Goal: Task Accomplishment & Management: Complete application form

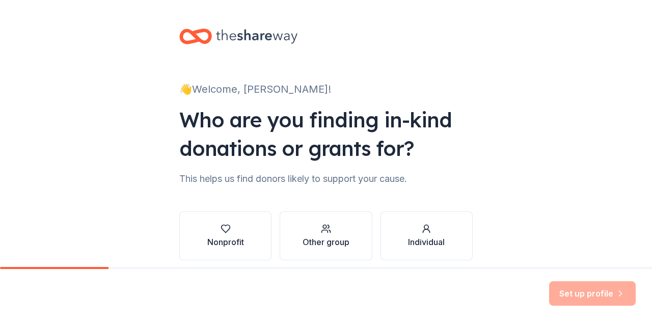
scroll to position [42, 0]
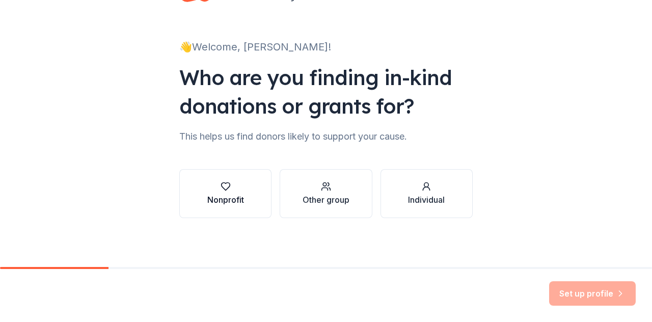
click at [238, 189] on div "button" at bounding box center [225, 186] width 37 height 10
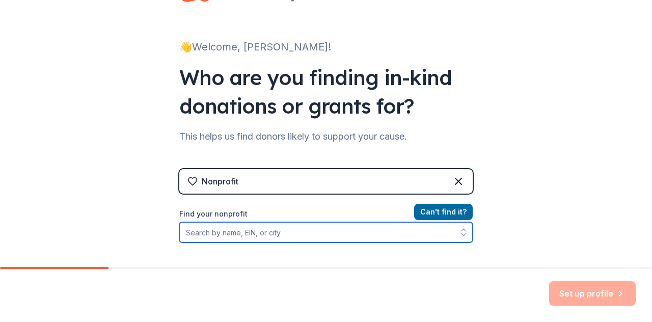
click at [316, 226] on input "Find your nonprofit" at bounding box center [325, 232] width 293 height 20
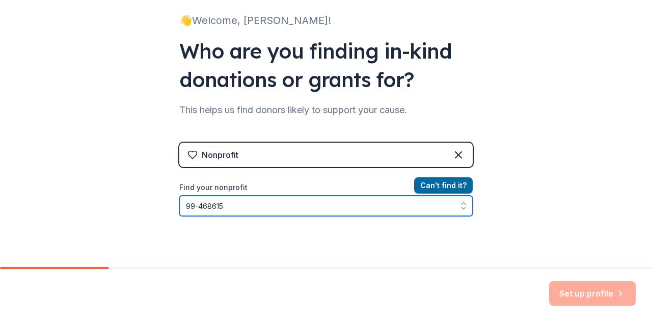
type input "[US_EMPLOYER_IDENTIFICATION_NUMBER]"
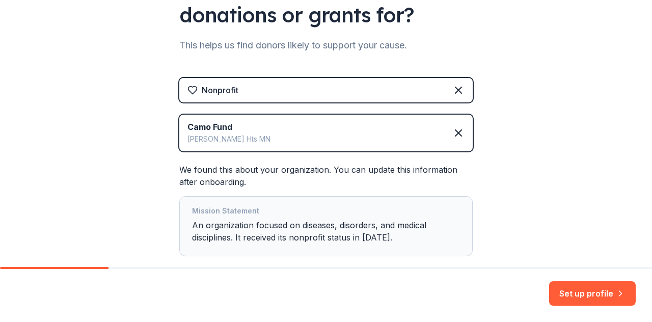
scroll to position [132, 0]
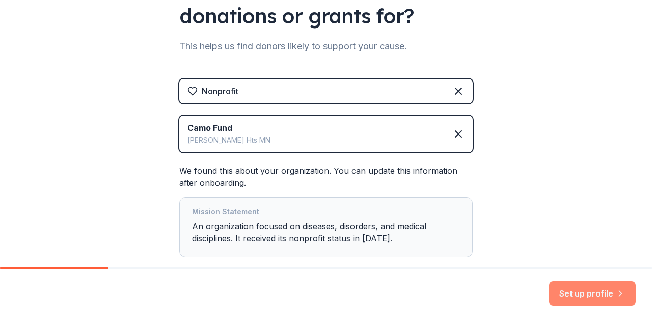
click at [564, 290] on button "Set up profile" at bounding box center [592, 293] width 87 height 24
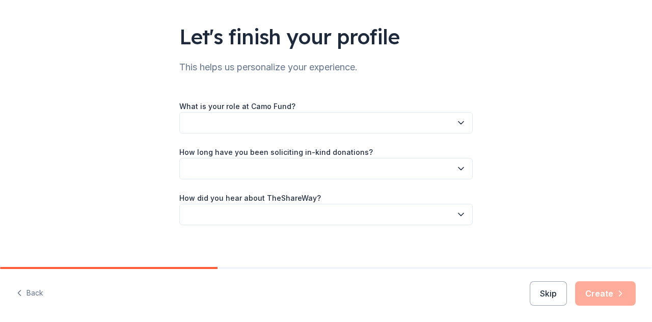
scroll to position [60, 0]
click at [392, 125] on button "button" at bounding box center [325, 121] width 293 height 21
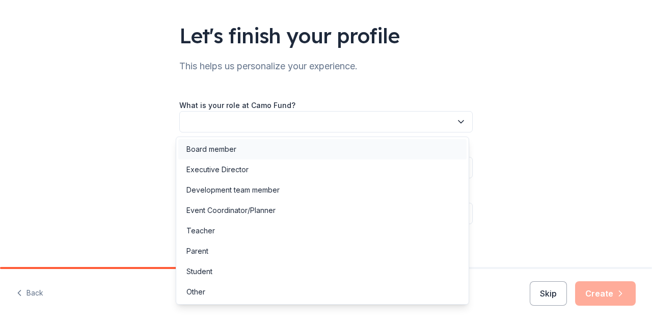
click at [292, 147] on div "Board member" at bounding box center [322, 149] width 288 height 20
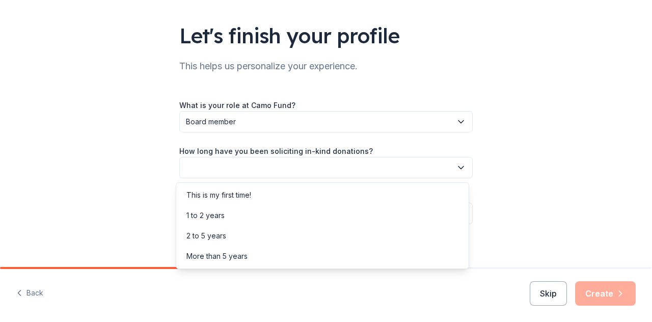
click at [251, 166] on button "button" at bounding box center [325, 167] width 293 height 21
click at [234, 197] on div "This is my first time!" at bounding box center [218, 195] width 65 height 12
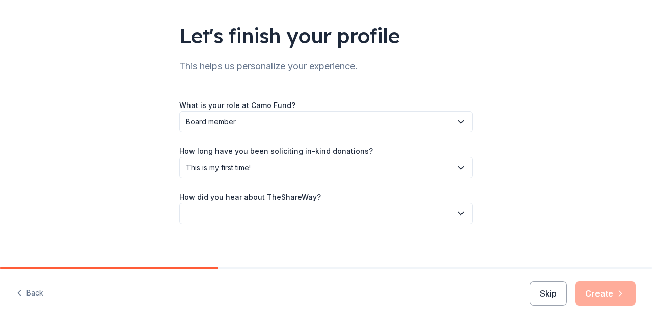
click at [236, 206] on button "button" at bounding box center [325, 213] width 293 height 21
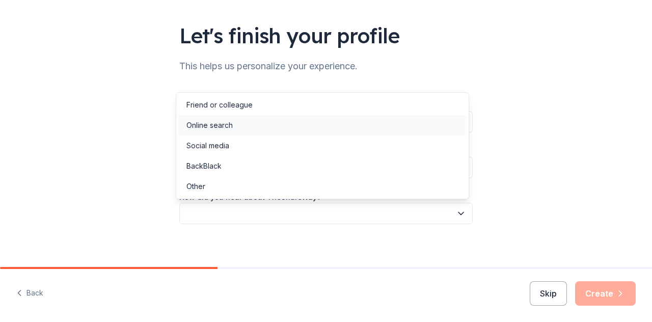
click at [212, 125] on div "Online search" at bounding box center [209, 125] width 46 height 12
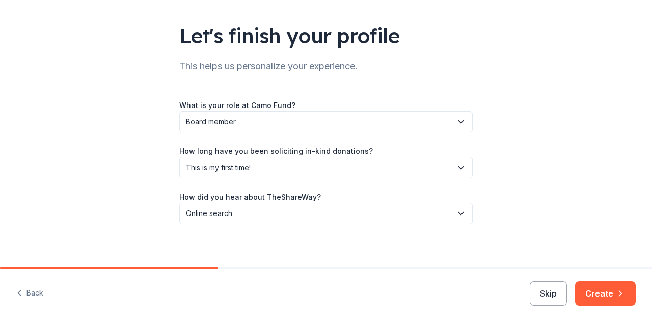
scroll to position [66, 0]
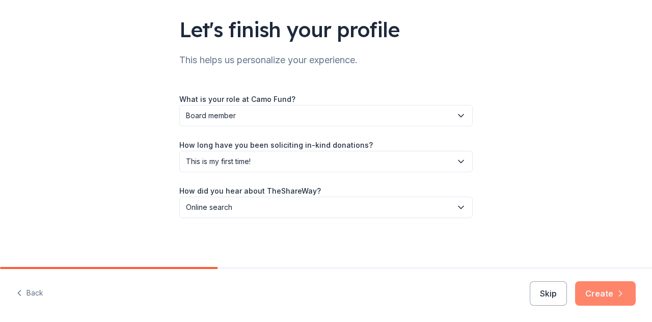
click at [619, 291] on icon "button" at bounding box center [620, 293] width 3 height 5
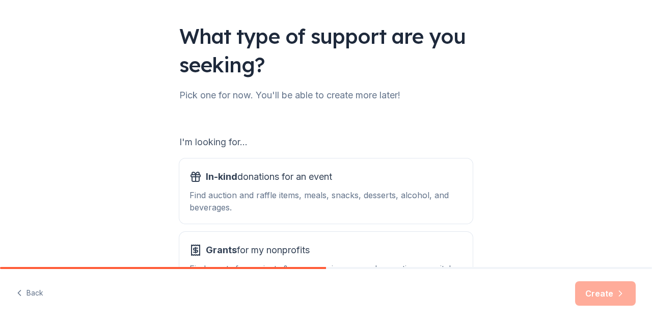
scroll to position [138, 0]
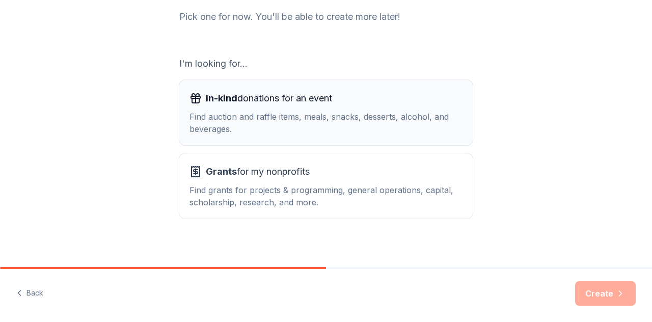
click at [355, 113] on div "Find auction and raffle items, meals, snacks, desserts, alcohol, and beverages." at bounding box center [325, 123] width 273 height 24
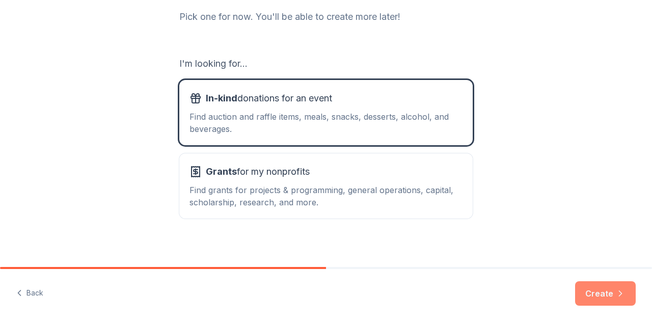
click at [619, 298] on button "Create" at bounding box center [605, 293] width 61 height 24
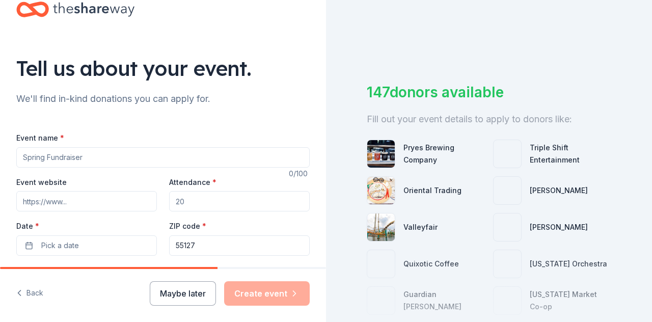
scroll to position [34, 0]
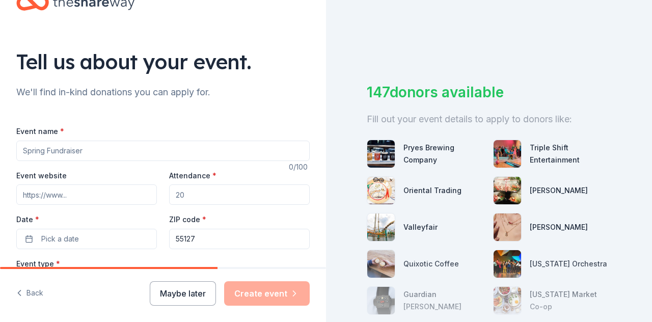
click at [195, 148] on input "Event name *" at bounding box center [162, 151] width 293 height 20
type input "C"
type input "Fore the Lungs Charity Classic"
click at [115, 198] on input "Event website" at bounding box center [86, 194] width 141 height 20
paste input "https://camofund.betterworld.org/events/forethelungs2025"
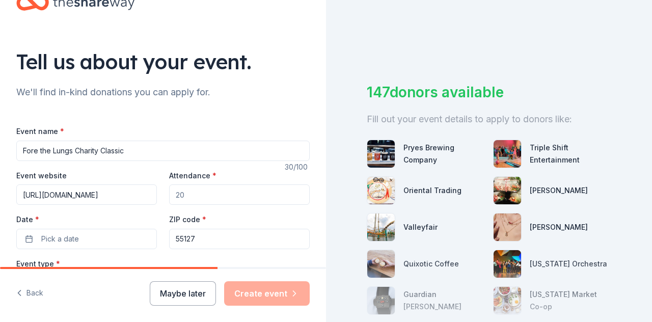
scroll to position [0, 75]
type input "https://camofund.betterworld.org/events/forethelungs2025"
click at [193, 194] on input "Attendance *" at bounding box center [239, 194] width 141 height 20
type input "5"
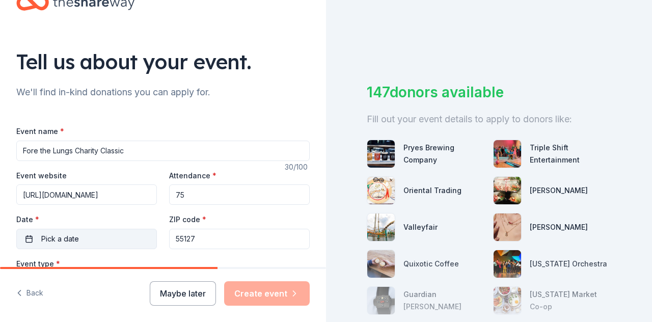
type input "75"
click at [102, 236] on button "Pick a date" at bounding box center [86, 239] width 141 height 20
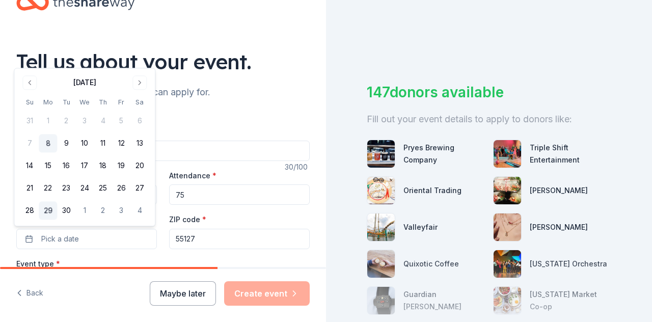
click at [49, 208] on button "29" at bounding box center [48, 211] width 18 height 18
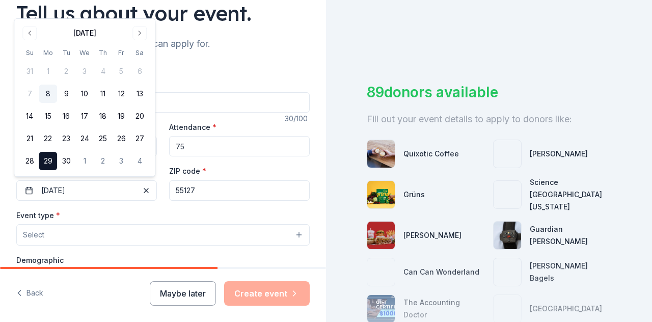
scroll to position [84, 0]
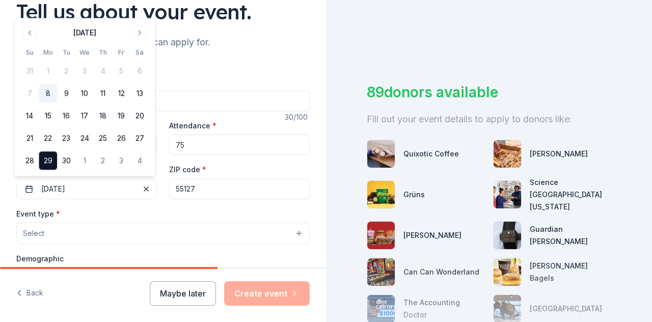
click at [152, 207] on div "Event type * Select" at bounding box center [162, 225] width 293 height 37
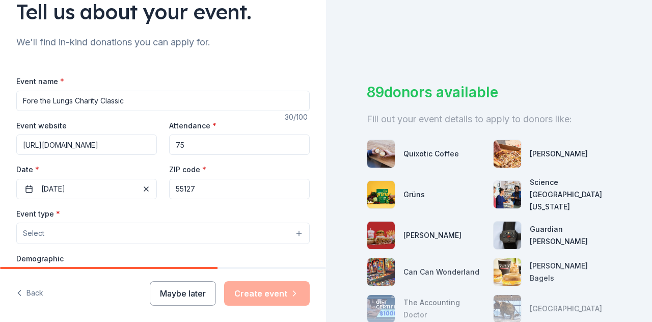
click at [198, 188] on input "55127" at bounding box center [239, 189] width 141 height 20
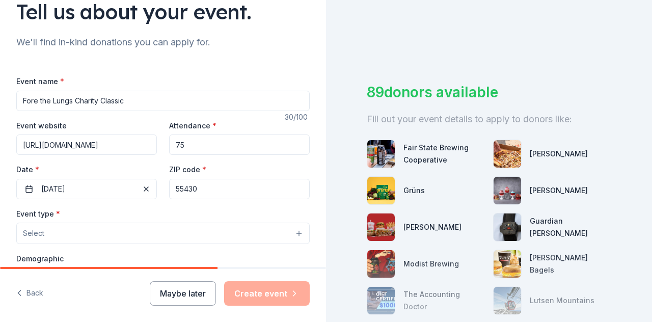
type input "55430"
click at [288, 165] on div "ZIP code * 55430" at bounding box center [239, 181] width 141 height 36
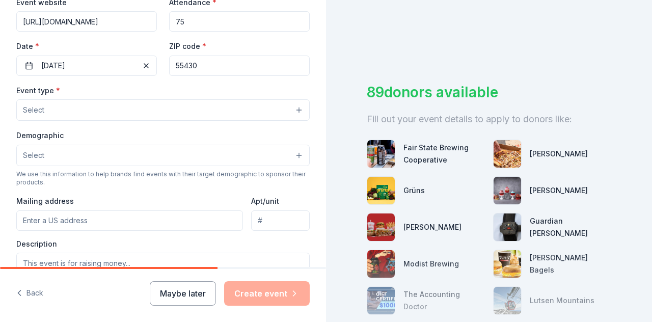
scroll to position [214, 0]
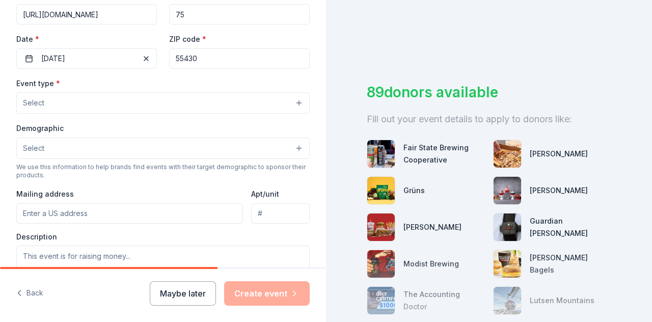
click at [287, 103] on button "Select" at bounding box center [162, 102] width 293 height 21
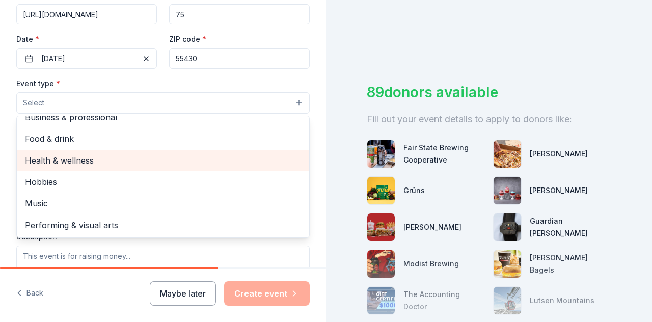
scroll to position [0, 0]
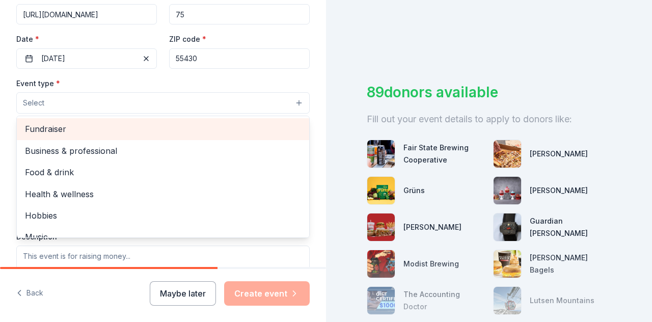
click at [101, 130] on span "Fundraiser" at bounding box center [163, 128] width 276 height 13
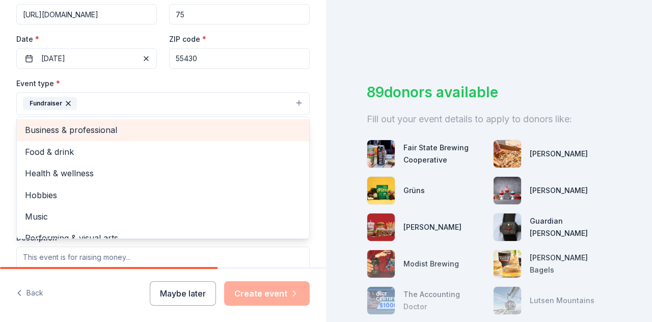
click at [80, 133] on span "Business & professional" at bounding box center [163, 129] width 276 height 13
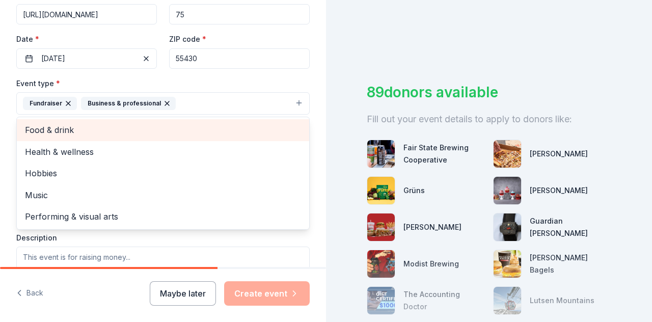
click at [85, 126] on span "Food & drink" at bounding box center [163, 129] width 276 height 13
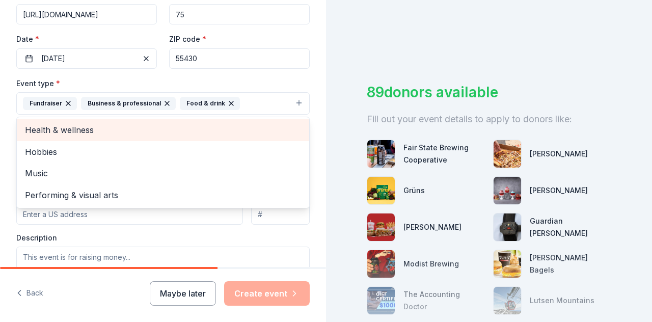
click at [66, 127] on span "Health & wellness" at bounding box center [163, 129] width 276 height 13
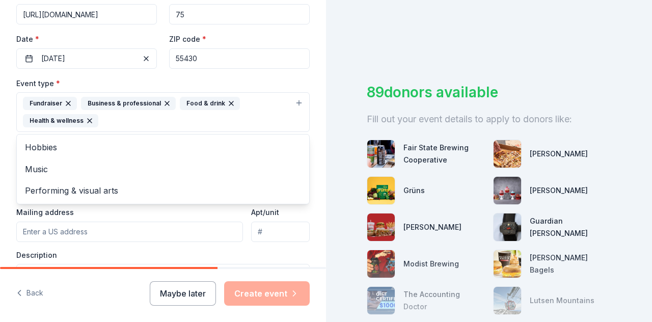
click at [6, 137] on div "Tell us about your event. We'll find in-kind donations you can apply for. Event…" at bounding box center [163, 134] width 326 height 696
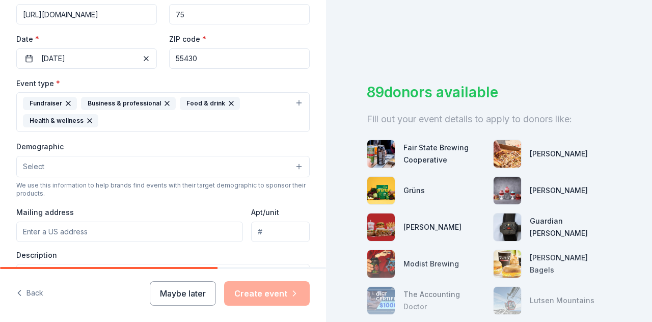
click at [58, 175] on div "Demographic Select We use this information to help brands find events with thei…" at bounding box center [162, 169] width 293 height 58
click at [56, 163] on button "Select" at bounding box center [162, 166] width 293 height 21
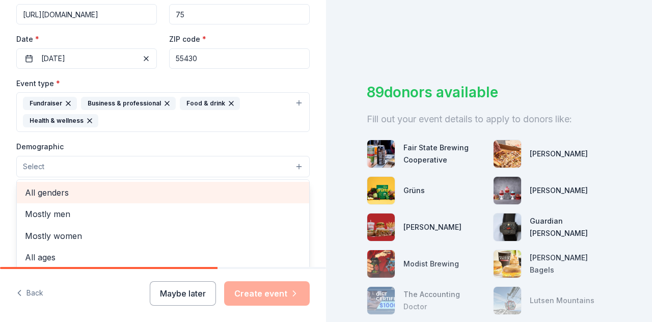
click at [55, 189] on span "All genders" at bounding box center [163, 192] width 276 height 13
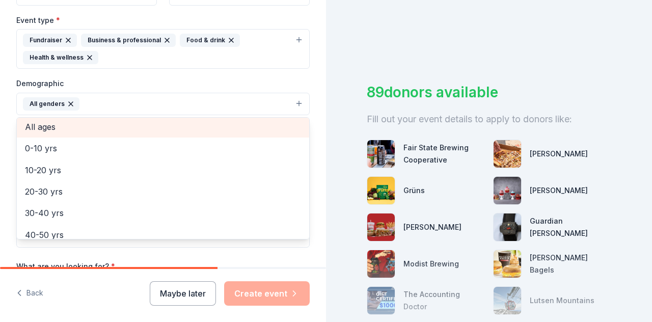
scroll to position [45, 0]
click at [74, 124] on span "All ages" at bounding box center [163, 128] width 276 height 13
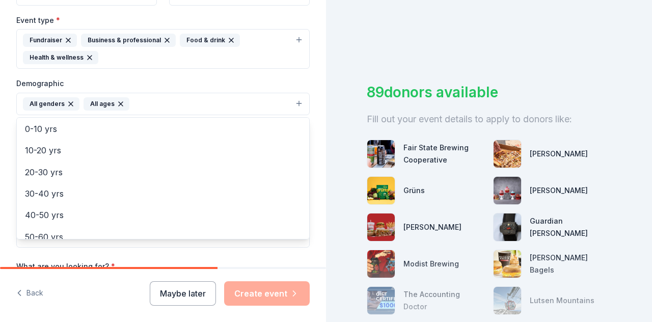
click at [9, 133] on div "Tell us about your event. We'll find in-kind donations you can apply for. Event…" at bounding box center [163, 71] width 326 height 697
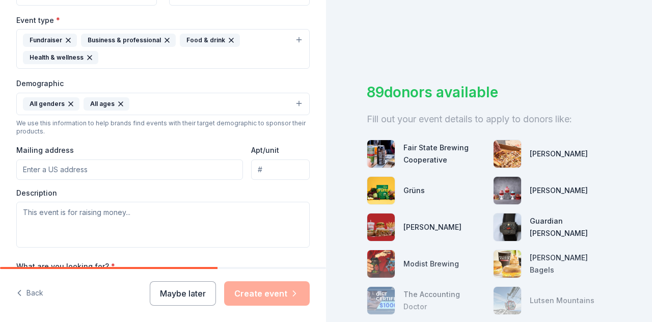
click at [54, 168] on input "Mailing address" at bounding box center [129, 169] width 227 height 20
type input "38 Suzanne Avenue, Vadnais Heights, MN, 55127"
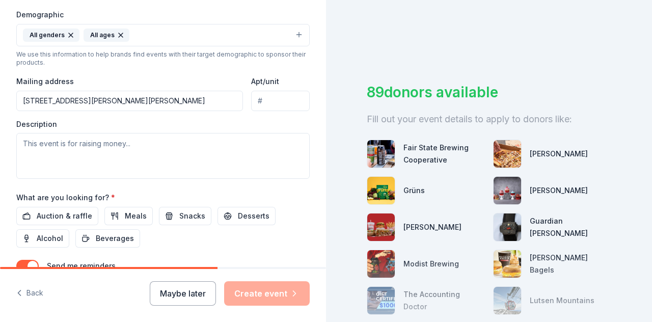
scroll to position [350, 0]
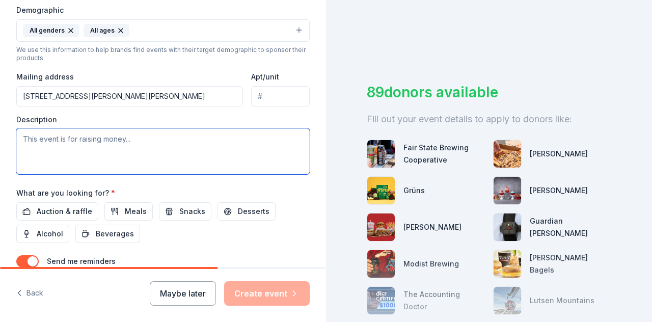
click at [114, 158] on textarea at bounding box center [162, 151] width 293 height 46
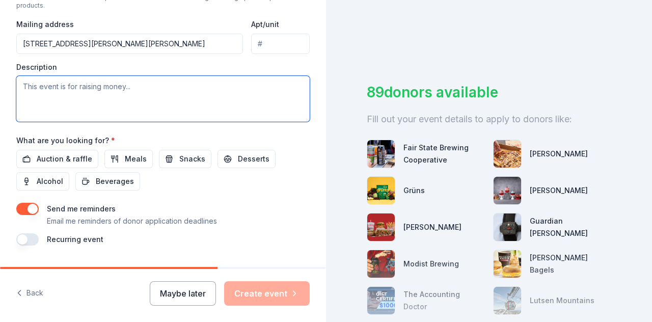
scroll to position [403, 0]
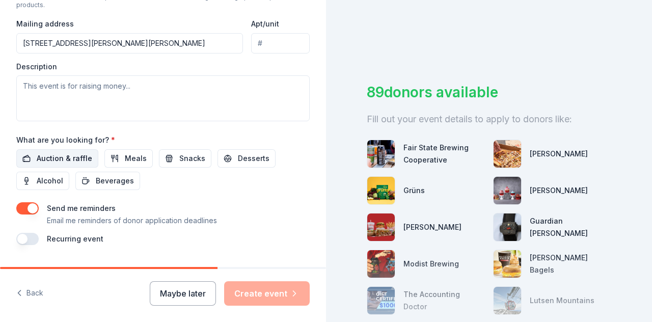
click at [67, 155] on span "Auction & raffle" at bounding box center [65, 158] width 56 height 12
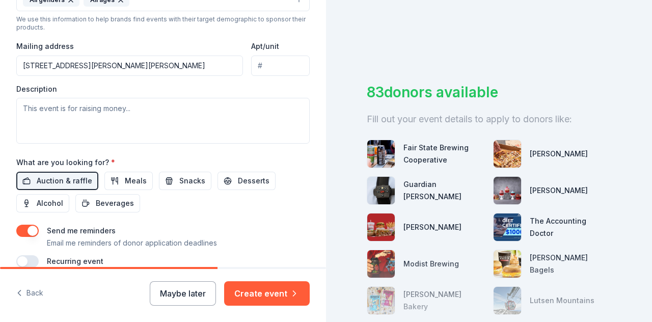
scroll to position [373, 0]
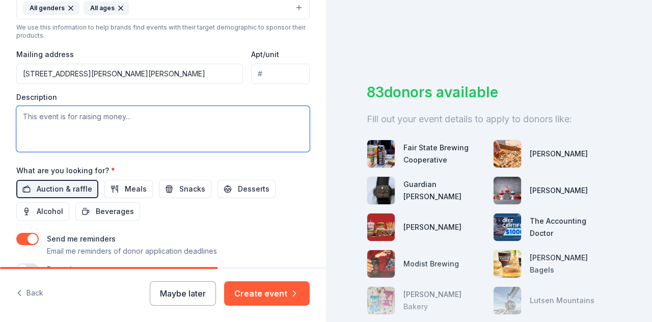
click at [190, 122] on textarea at bounding box center [162, 129] width 293 height 46
paste textarea "Join the CamO Fund at Topgolf in Brooklyn Center as we take a swing at raising …"
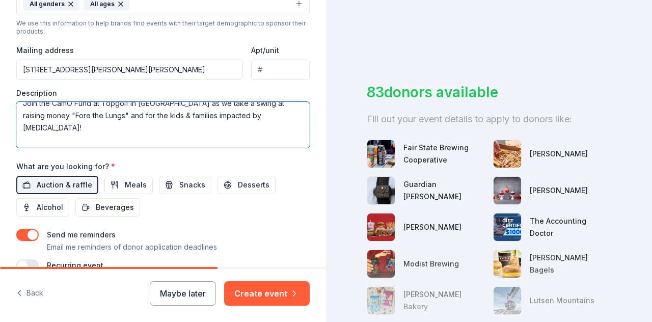
scroll to position [8, 0]
click at [175, 125] on textarea "Join the CamO Fund at Topgolf in Brooklyn Center as we take a swing at raising …" at bounding box center [162, 125] width 293 height 46
paste textarea "was organized to support patients and families affected by Childhood Interstiti…"
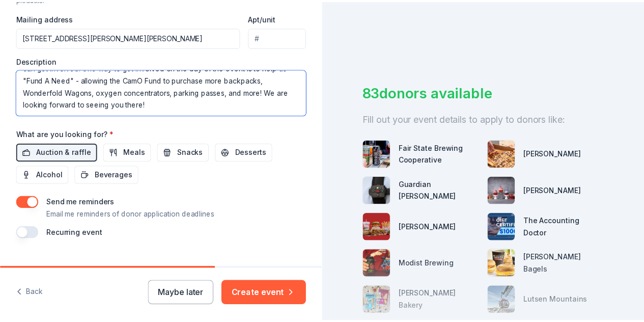
scroll to position [427, 0]
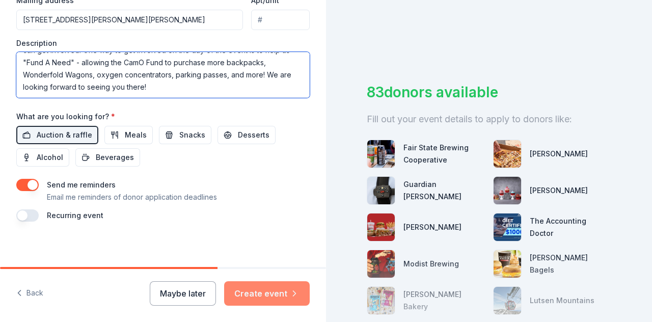
type textarea "Join the CamO Fund at Topgolf in Brooklyn Center as we take a swing at raising …"
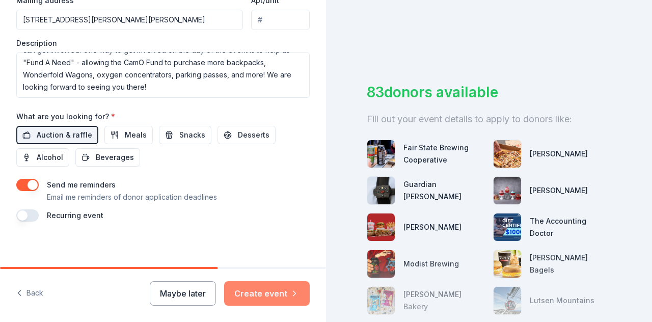
click at [271, 294] on button "Create event" at bounding box center [267, 293] width 86 height 24
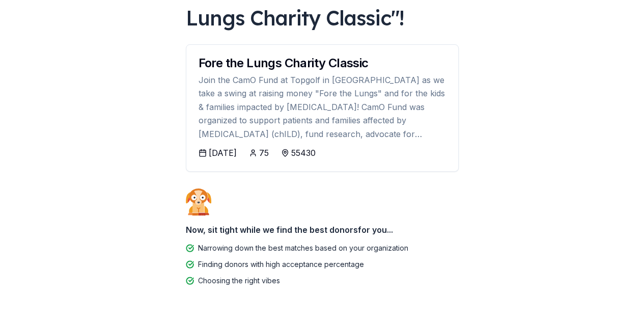
scroll to position [121, 0]
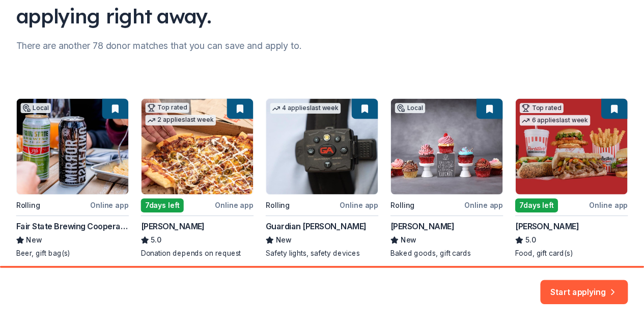
scroll to position [151, 0]
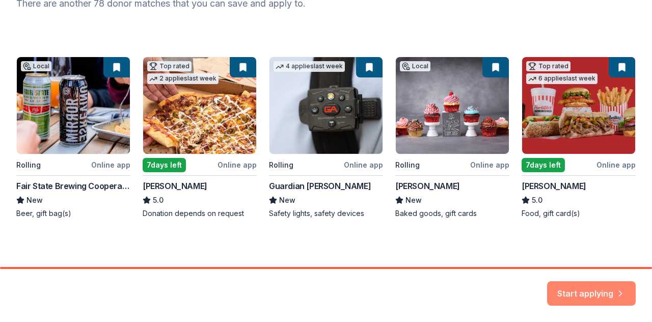
click at [599, 291] on button "Start applying" at bounding box center [591, 287] width 89 height 24
click at [599, 291] on div "Start applying" at bounding box center [591, 293] width 89 height 24
click at [584, 281] on div "Start applying" at bounding box center [326, 295] width 652 height 53
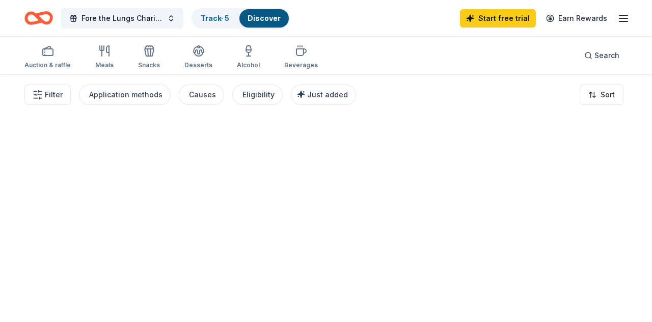
click at [585, 291] on div at bounding box center [326, 198] width 652 height 248
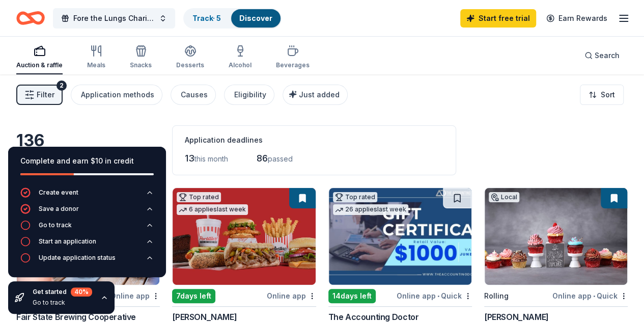
click at [103, 295] on icon "button" at bounding box center [104, 297] width 8 height 8
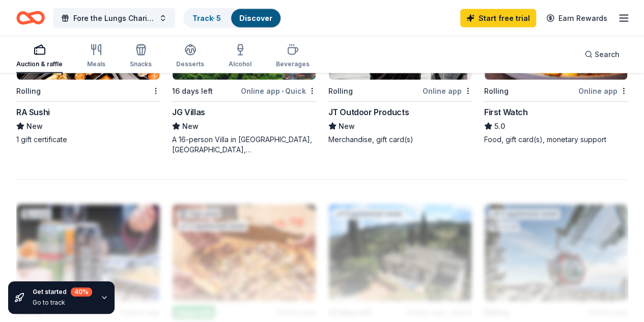
scroll to position [992, 0]
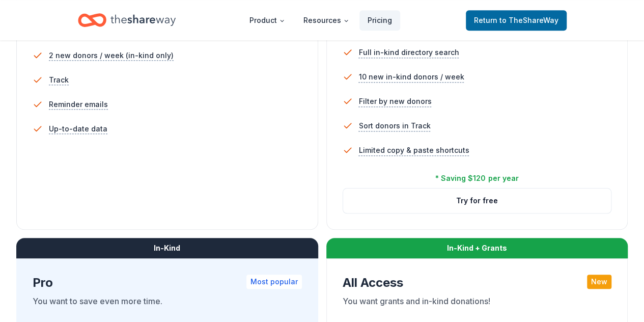
scroll to position [359, 0]
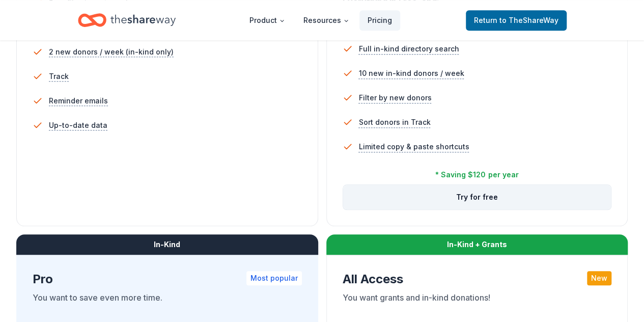
click at [343, 209] on button "Try for free" at bounding box center [477, 197] width 268 height 24
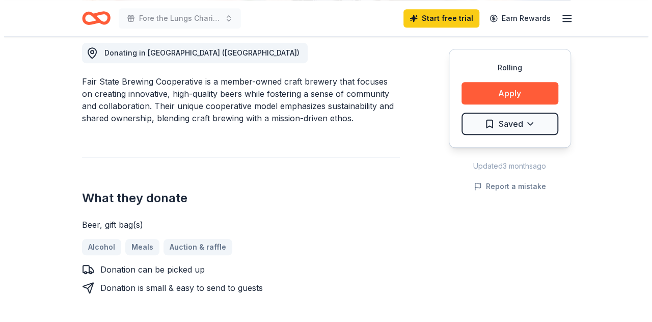
scroll to position [291, 0]
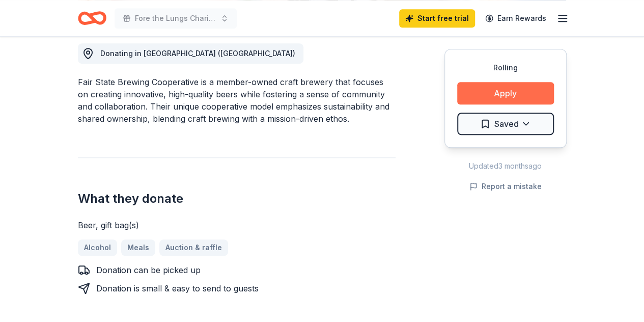
click at [492, 90] on button "Apply" at bounding box center [505, 93] width 97 height 22
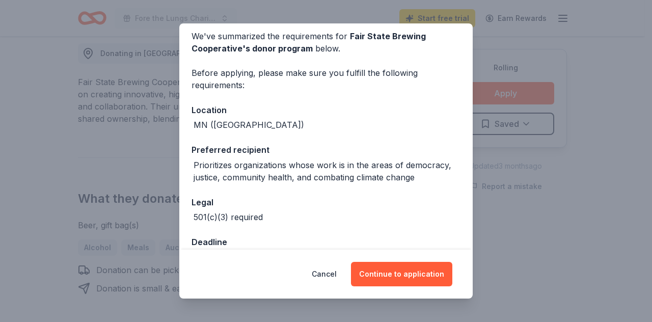
scroll to position [0, 0]
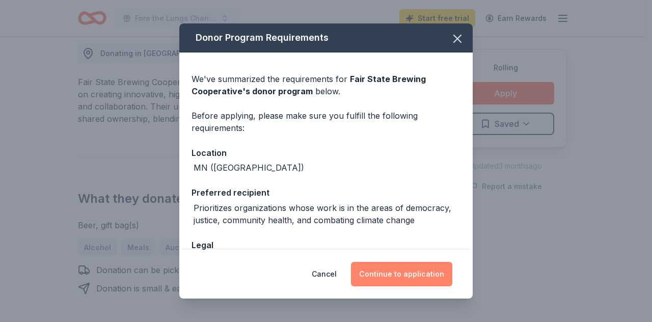
click at [397, 271] on button "Continue to application" at bounding box center [401, 274] width 101 height 24
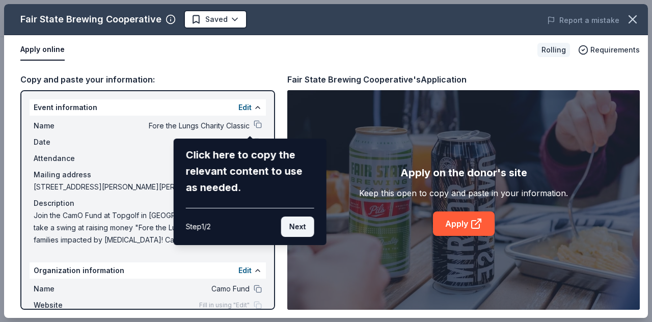
click at [290, 228] on button "Next" at bounding box center [297, 226] width 33 height 20
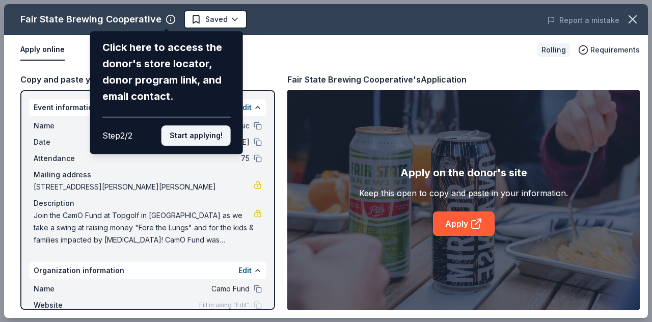
click at [189, 132] on button "Start applying!" at bounding box center [195, 135] width 69 height 20
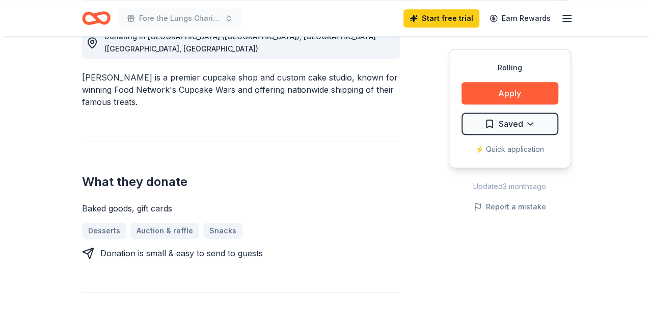
scroll to position [311, 0]
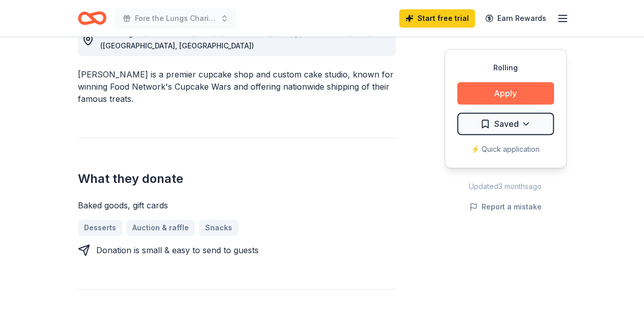
click at [489, 93] on button "Apply" at bounding box center [505, 93] width 97 height 22
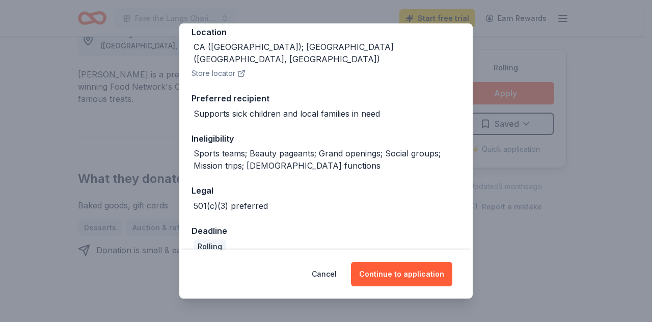
scroll to position [124, 0]
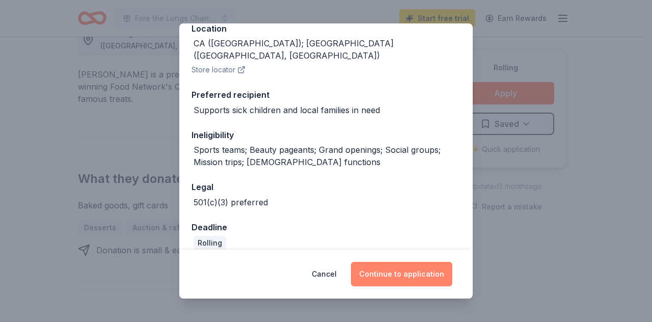
click at [400, 268] on button "Continue to application" at bounding box center [401, 274] width 101 height 24
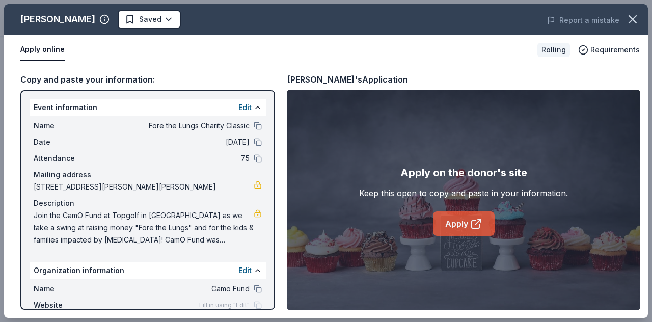
click at [466, 225] on link "Apply" at bounding box center [464, 223] width 62 height 24
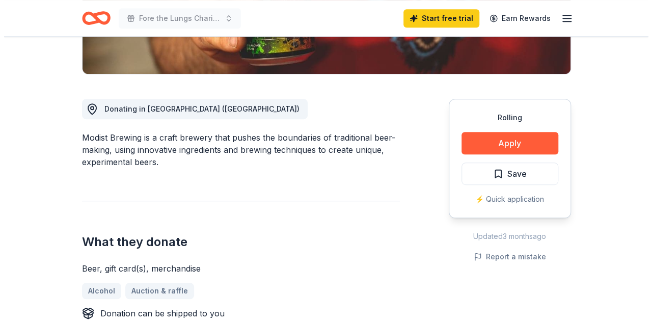
scroll to position [238, 0]
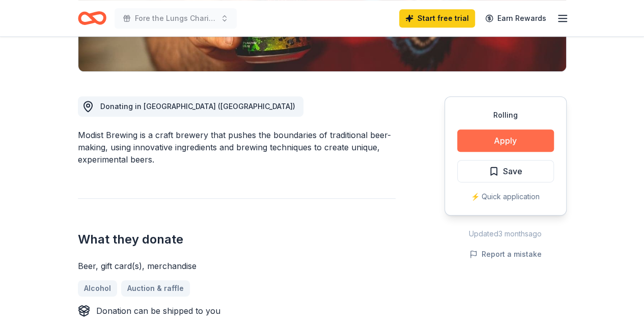
click at [521, 142] on button "Apply" at bounding box center [505, 140] width 97 height 22
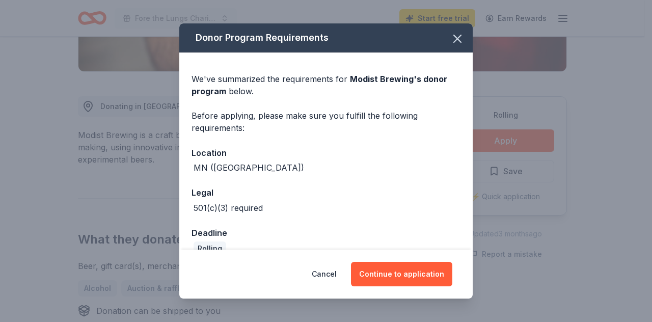
scroll to position [18, 0]
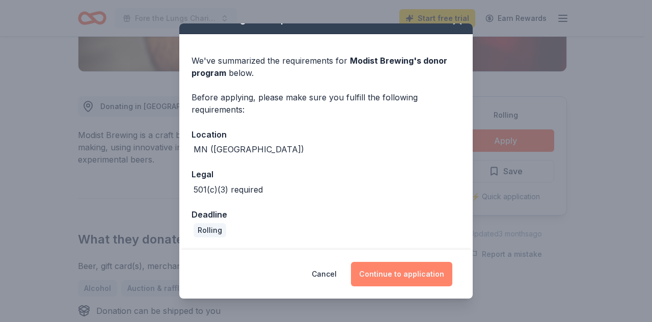
click at [419, 269] on button "Continue to application" at bounding box center [401, 274] width 101 height 24
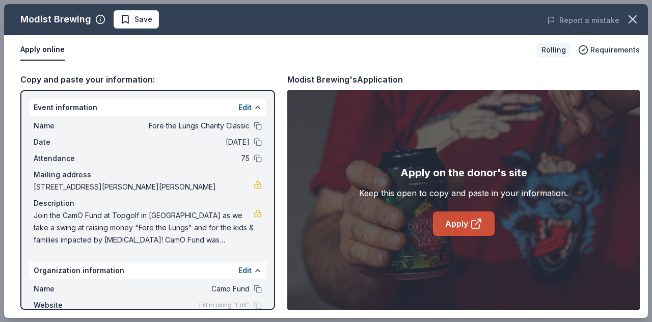
click at [477, 221] on icon at bounding box center [476, 223] width 12 height 12
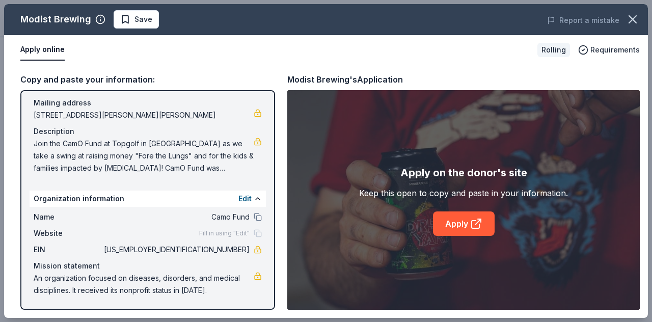
scroll to position [0, 0]
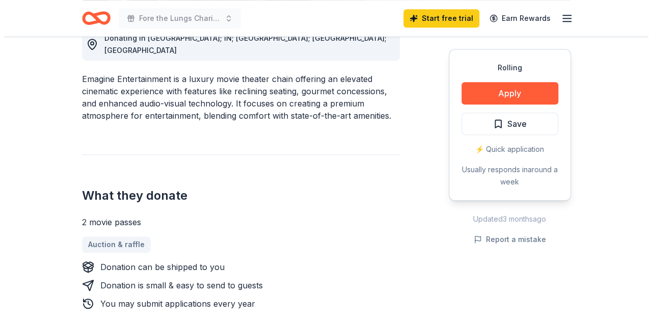
scroll to position [307, 0]
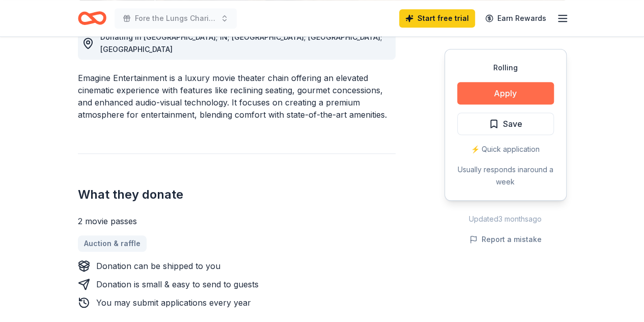
click at [499, 96] on button "Apply" at bounding box center [505, 93] width 97 height 22
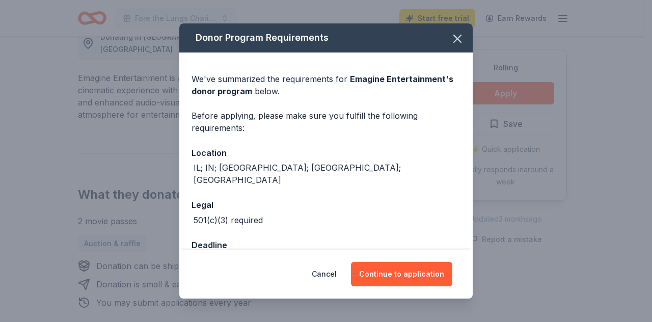
scroll to position [58, 0]
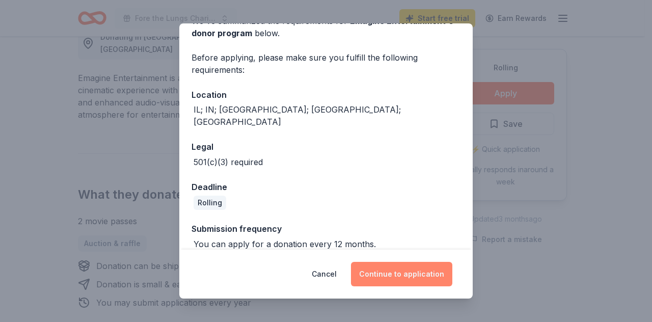
click at [410, 271] on button "Continue to application" at bounding box center [401, 274] width 101 height 24
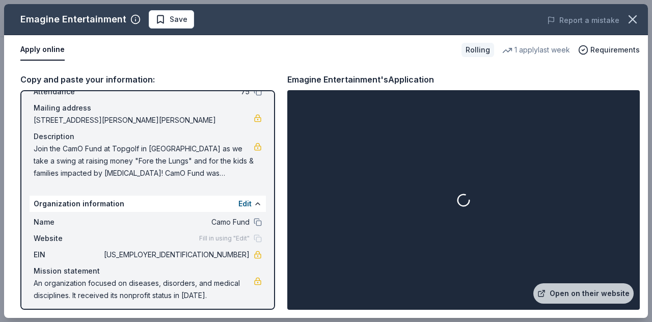
scroll to position [72, 0]
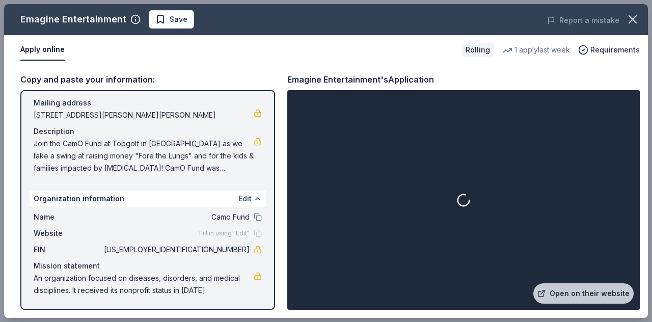
click at [238, 197] on button "Edit" at bounding box center [244, 199] width 13 height 12
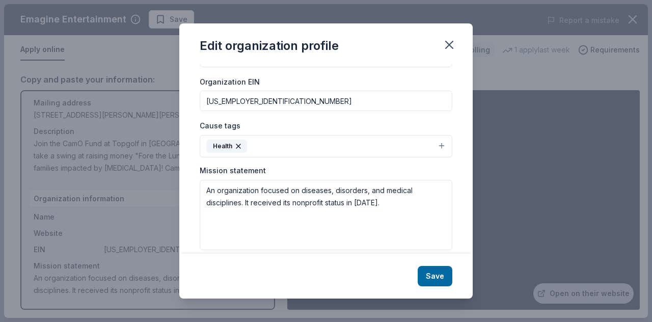
scroll to position [150, 0]
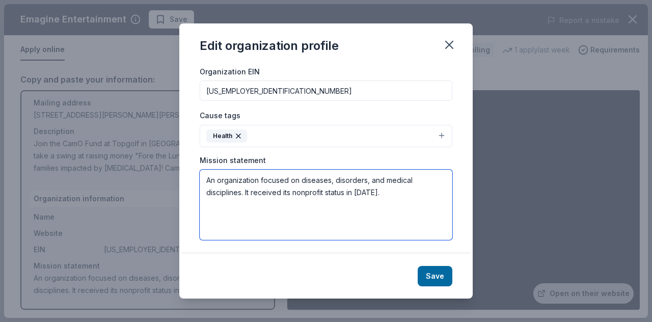
drag, startPoint x: 390, startPoint y: 193, endPoint x: 193, endPoint y: 163, distance: 198.7
click at [193, 163] on div "Changes made here will be reflected on your Account. Organization name Camo Fun…" at bounding box center [325, 158] width 293 height 189
paste textarea "The CamO Fund was organized to support patients and families affected by Childh…"
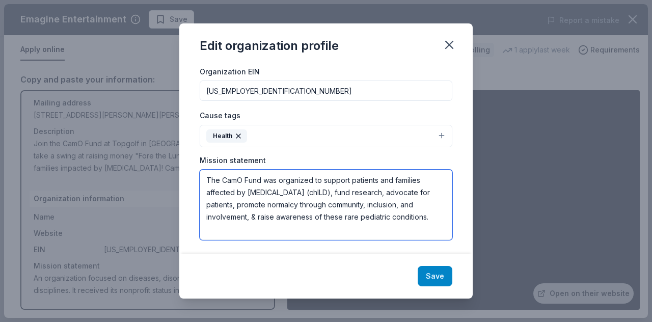
type textarea "The CamO Fund was organized to support patients and families affected by Childh…"
click at [435, 278] on button "Save" at bounding box center [435, 276] width 35 height 20
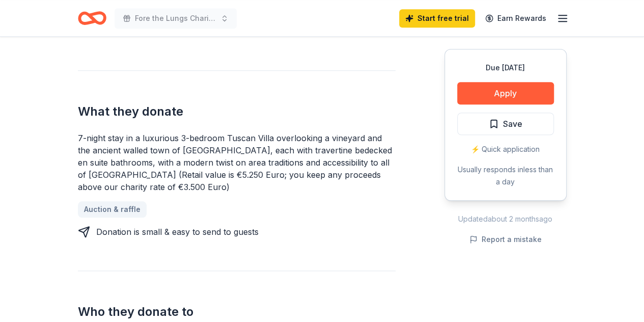
scroll to position [376, 0]
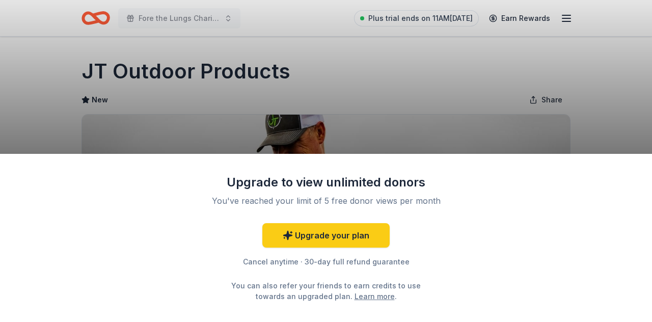
click at [396, 102] on div "Upgrade to view unlimited donors You've reached your limit of 5 free donor view…" at bounding box center [326, 161] width 652 height 322
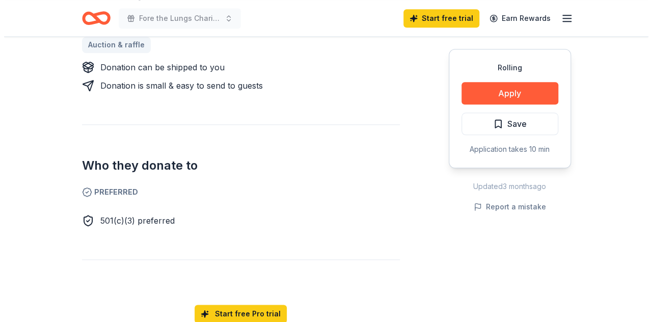
scroll to position [482, 0]
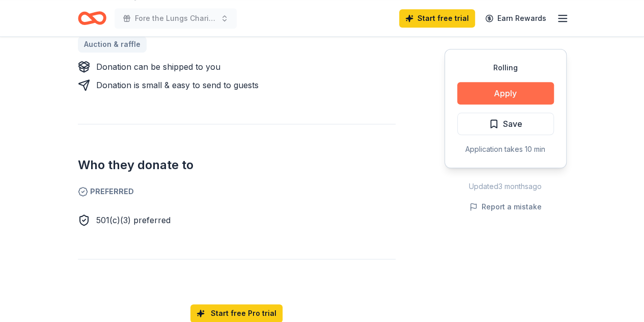
click at [502, 84] on button "Apply" at bounding box center [505, 93] width 97 height 22
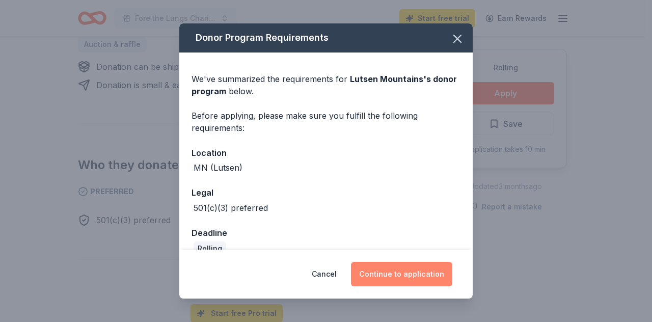
click at [398, 266] on button "Continue to application" at bounding box center [401, 274] width 101 height 24
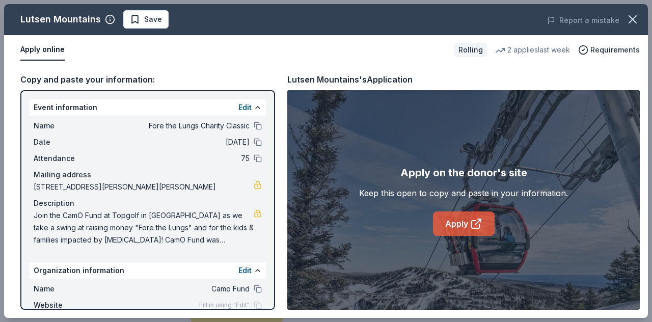
click at [453, 225] on link "Apply" at bounding box center [464, 223] width 62 height 24
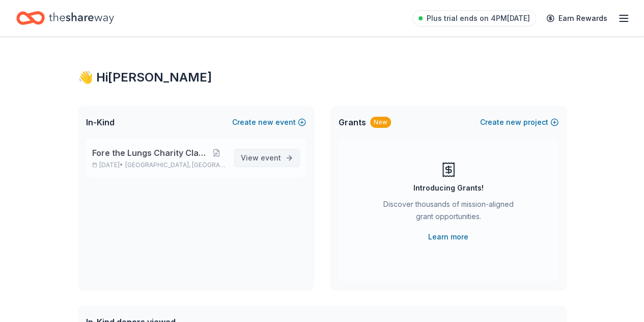
click at [256, 159] on span "View event" at bounding box center [261, 158] width 40 height 12
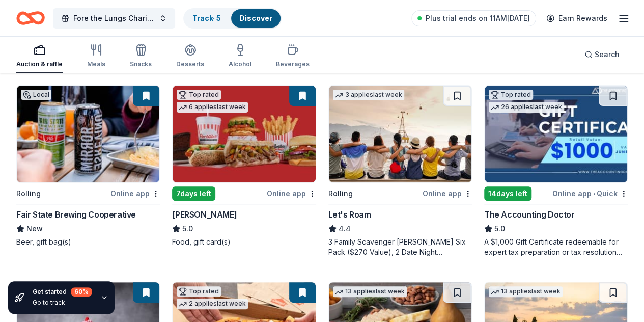
scroll to position [102, 0]
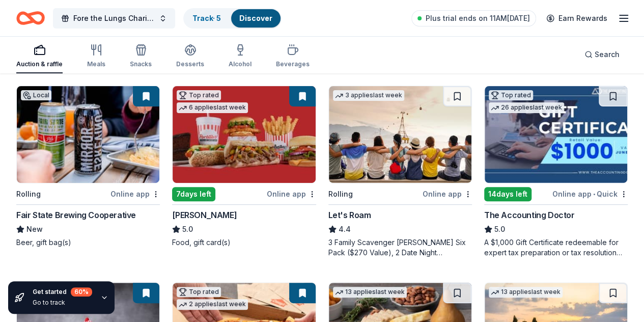
click at [237, 126] on img at bounding box center [244, 134] width 143 height 97
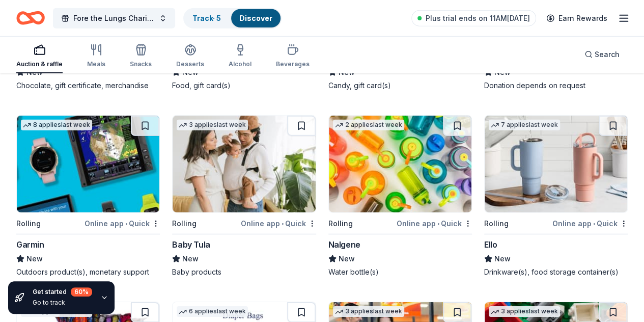
scroll to position [5310, 0]
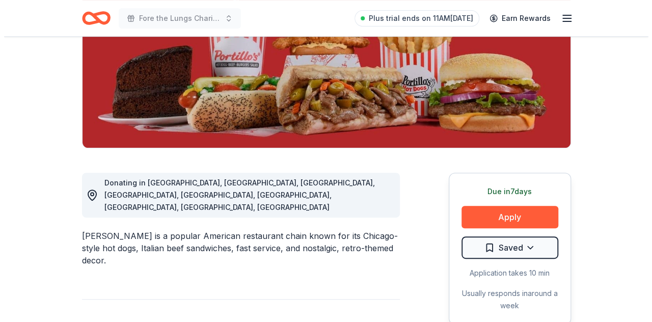
scroll to position [163, 0]
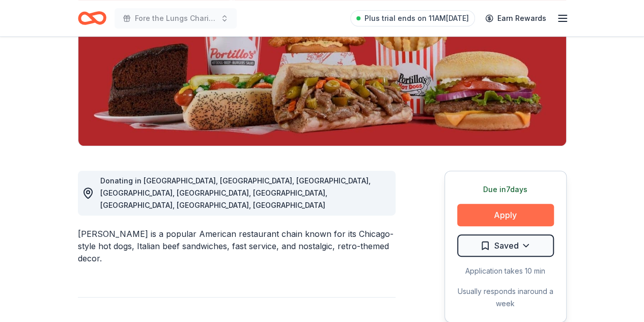
click at [513, 208] on button "Apply" at bounding box center [505, 215] width 97 height 22
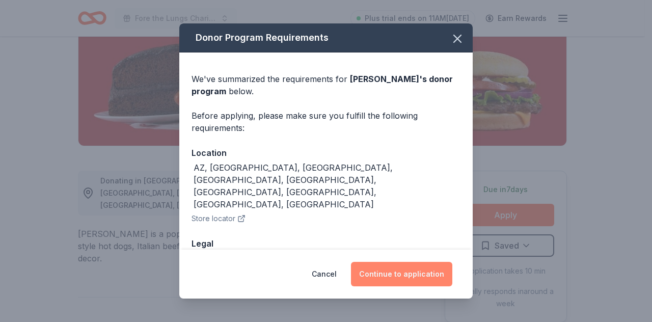
click at [389, 271] on button "Continue to application" at bounding box center [401, 274] width 101 height 24
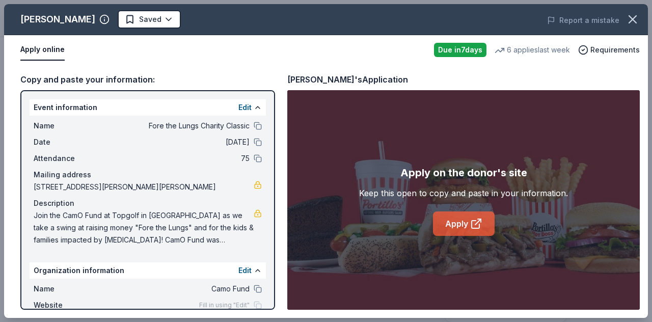
click at [468, 224] on link "Apply" at bounding box center [464, 223] width 62 height 24
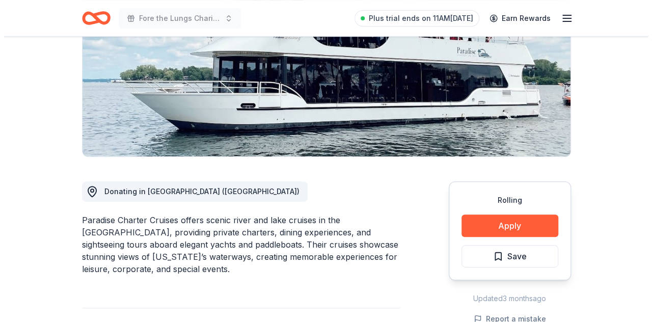
scroll to position [153, 0]
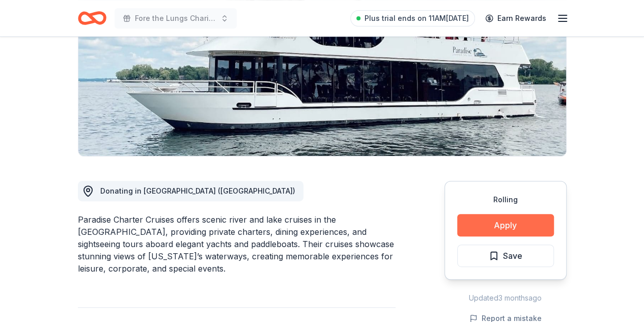
click at [497, 222] on button "Apply" at bounding box center [505, 225] width 97 height 22
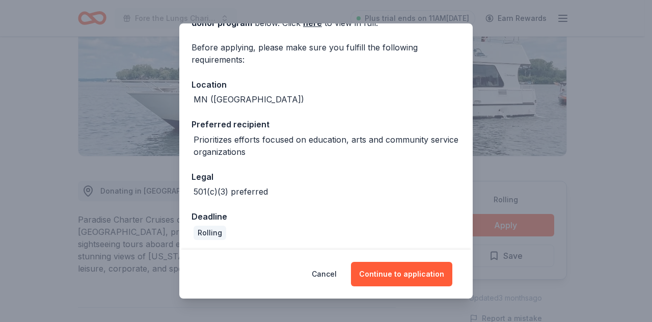
scroll to position [70, 0]
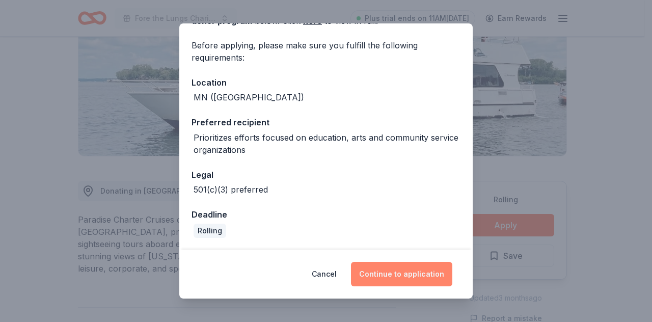
click at [391, 269] on button "Continue to application" at bounding box center [401, 274] width 101 height 24
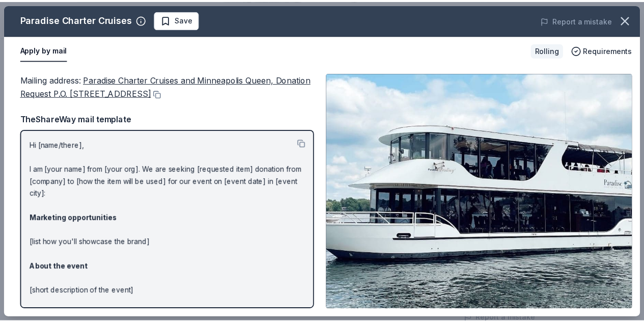
scroll to position [107, 0]
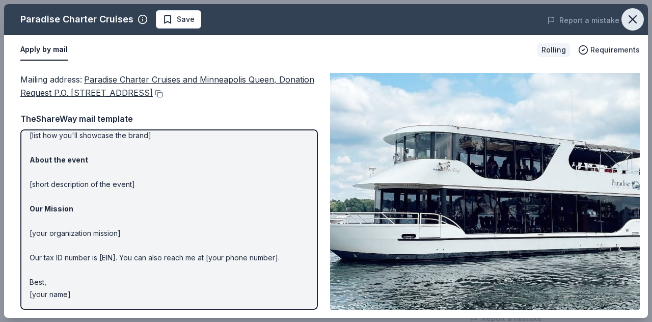
click at [632, 18] on icon "button" at bounding box center [632, 19] width 7 height 7
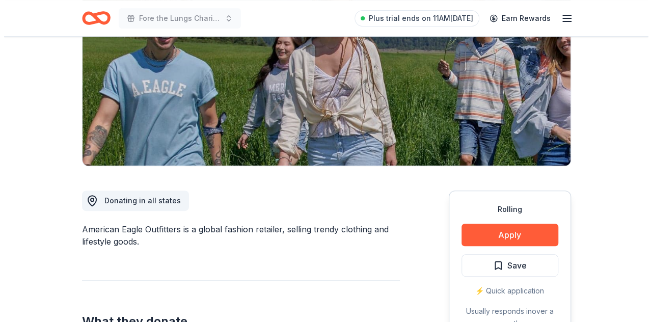
scroll to position [214, 0]
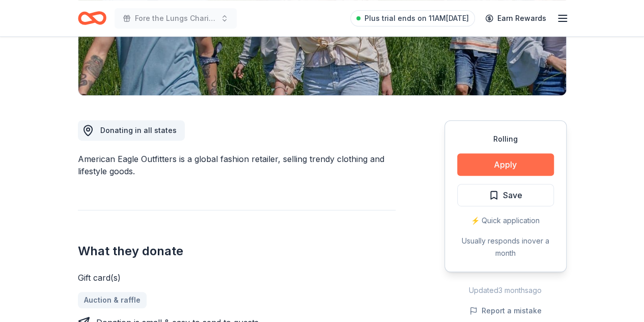
click at [485, 164] on button "Apply" at bounding box center [505, 164] width 97 height 22
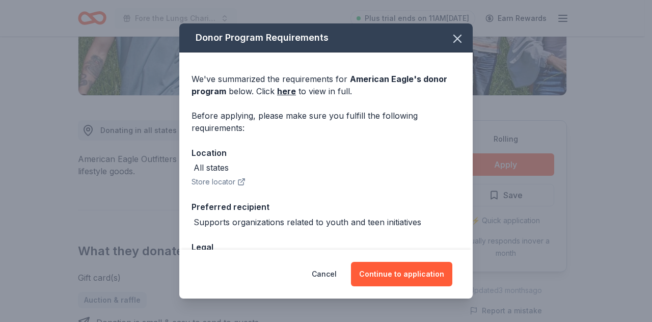
scroll to position [72, 0]
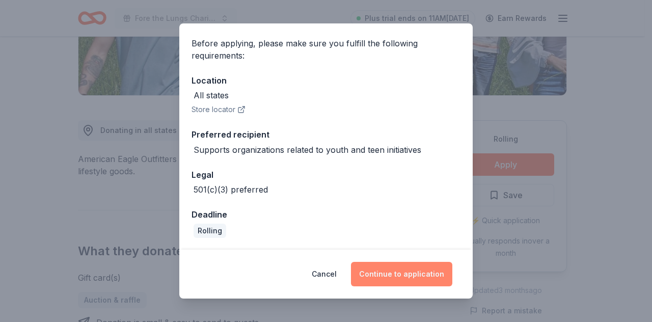
click at [409, 277] on button "Continue to application" at bounding box center [401, 274] width 101 height 24
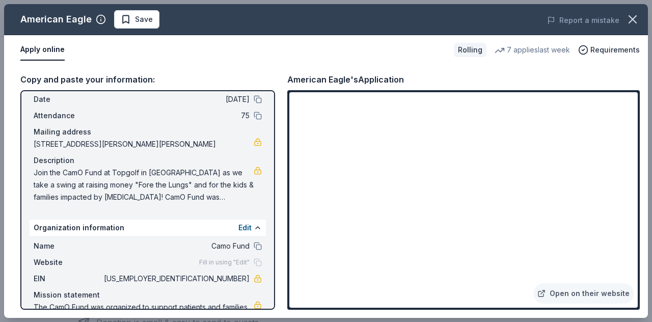
scroll to position [64, 0]
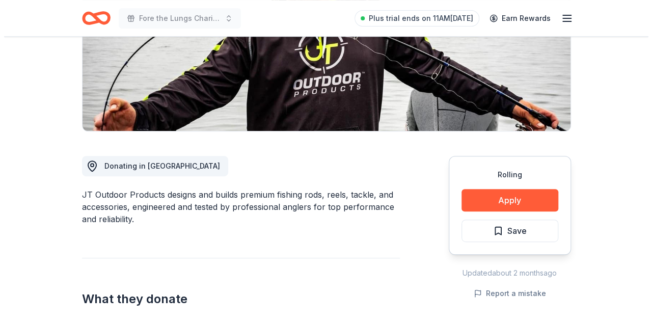
scroll to position [208, 0]
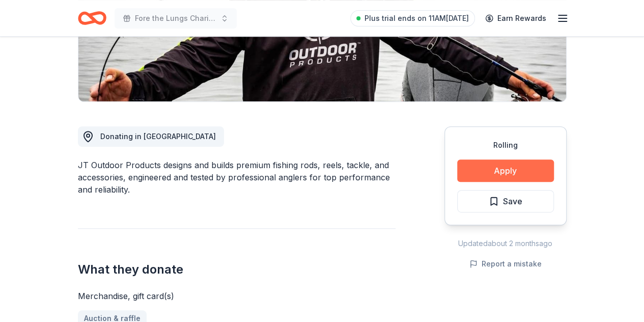
click at [516, 172] on button "Apply" at bounding box center [505, 170] width 97 height 22
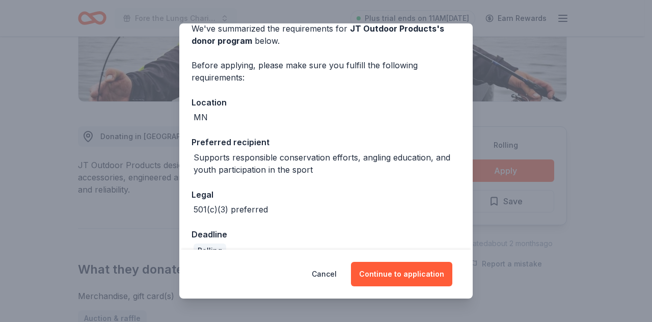
scroll to position [70, 0]
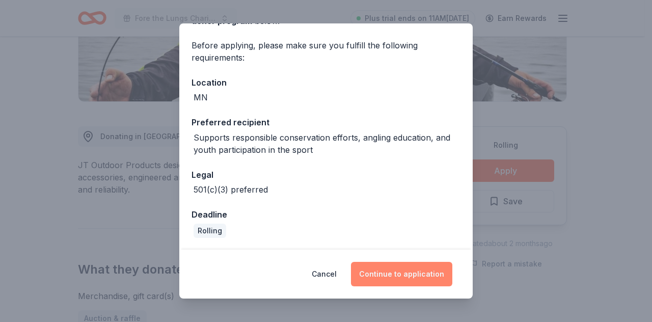
click at [404, 276] on button "Continue to application" at bounding box center [401, 274] width 101 height 24
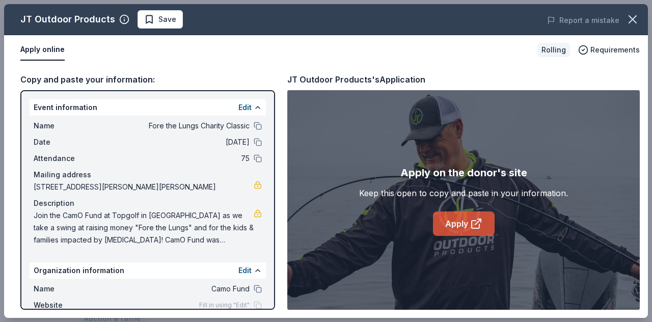
click at [445, 216] on link "Apply" at bounding box center [464, 223] width 62 height 24
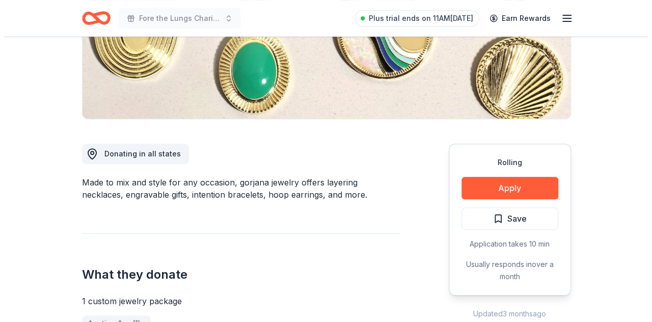
scroll to position [279, 0]
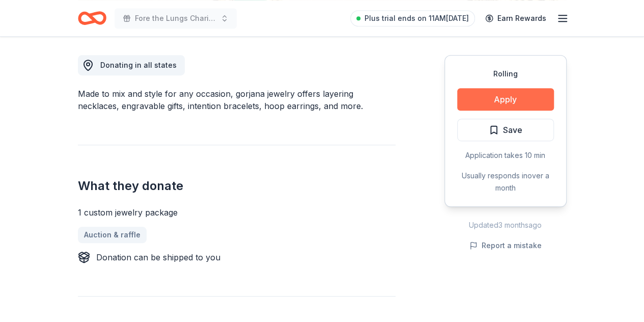
click at [474, 92] on button "Apply" at bounding box center [505, 99] width 97 height 22
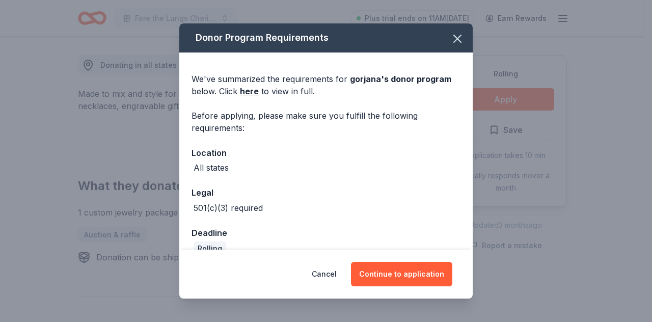
scroll to position [18, 0]
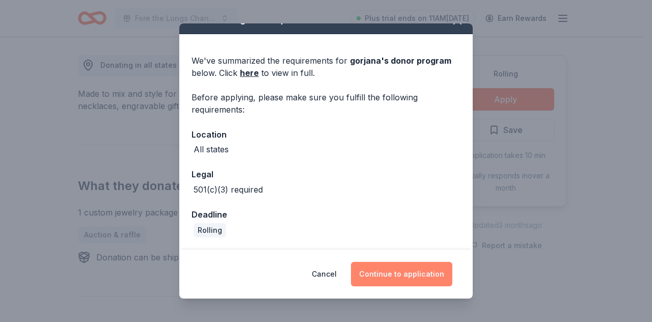
click at [393, 273] on button "Continue to application" at bounding box center [401, 274] width 101 height 24
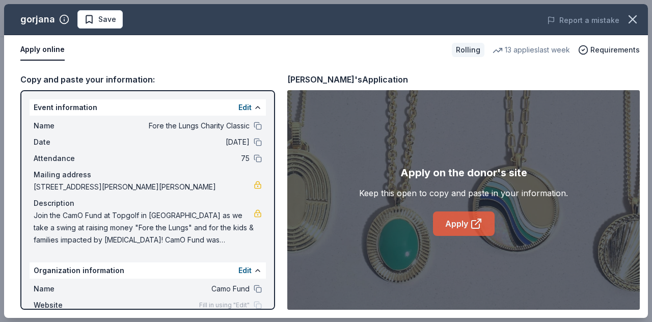
click at [460, 233] on link "Apply" at bounding box center [464, 223] width 62 height 24
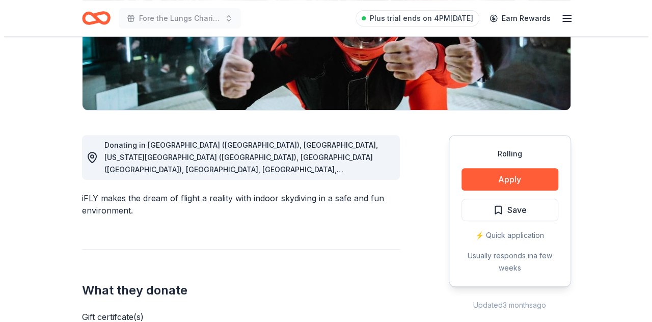
scroll to position [202, 0]
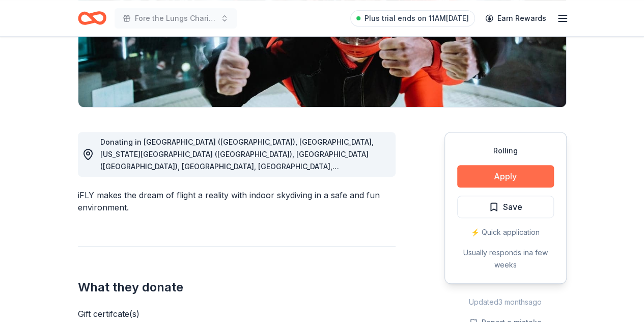
click at [493, 179] on button "Apply" at bounding box center [505, 176] width 97 height 22
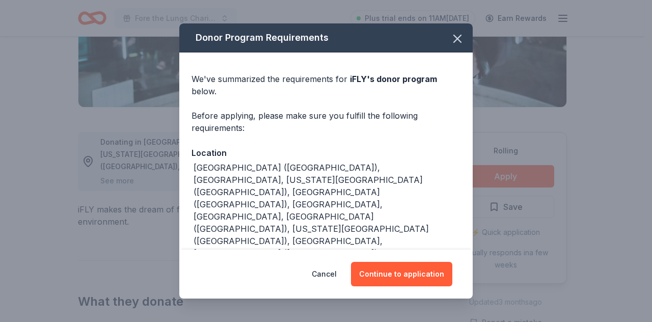
scroll to position [41, 0]
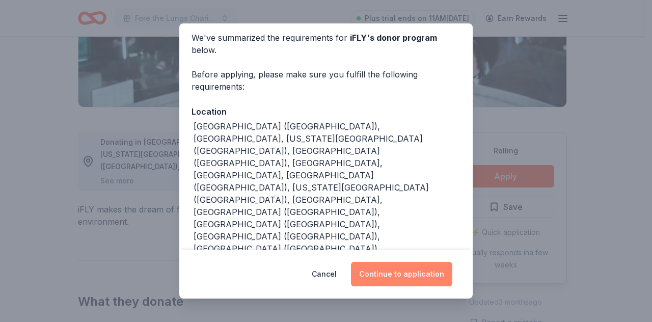
click at [396, 269] on button "Continue to application" at bounding box center [401, 274] width 101 height 24
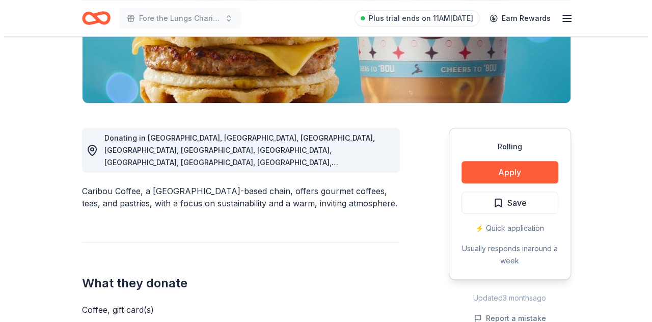
scroll to position [207, 0]
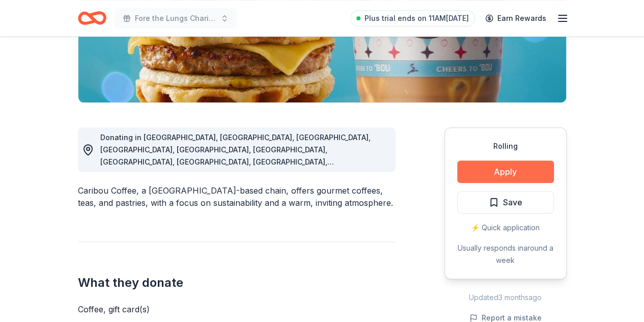
click at [487, 171] on button "Apply" at bounding box center [505, 171] width 97 height 22
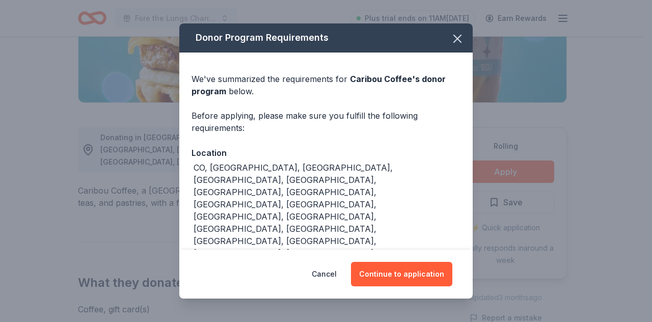
scroll to position [45, 0]
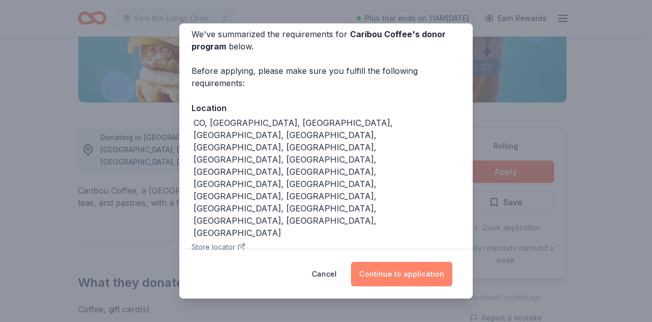
click at [385, 269] on button "Continue to application" at bounding box center [401, 274] width 101 height 24
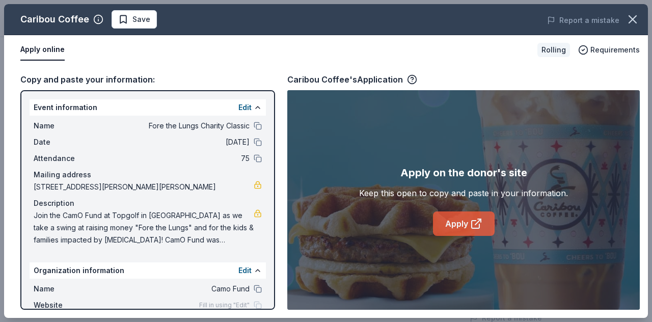
click at [461, 223] on link "Apply" at bounding box center [464, 223] width 62 height 24
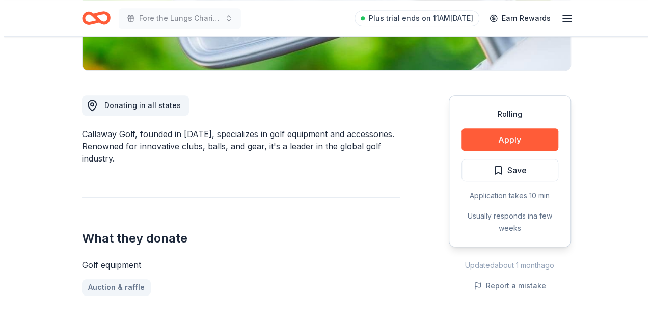
scroll to position [240, 0]
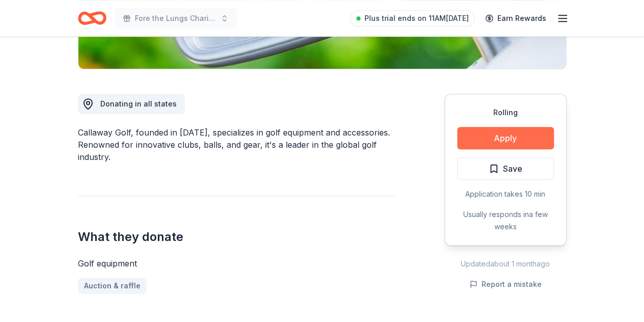
click at [485, 142] on button "Apply" at bounding box center [505, 138] width 97 height 22
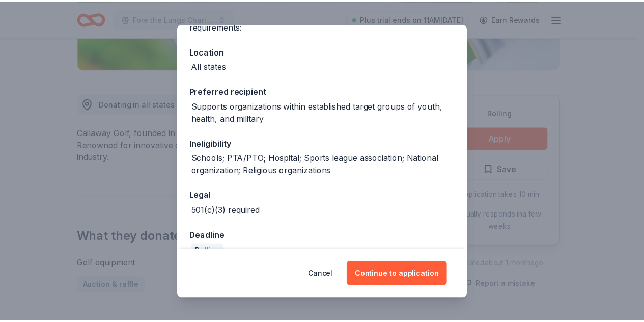
scroll to position [122, 0]
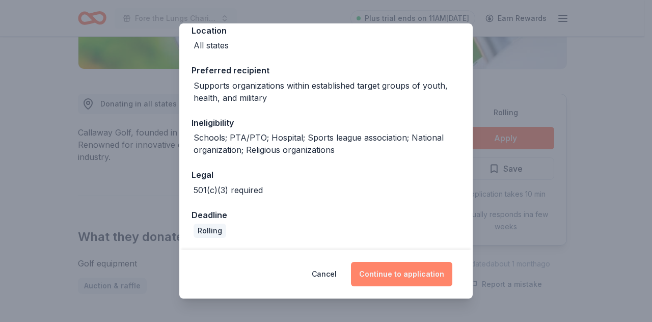
click at [400, 268] on button "Continue to application" at bounding box center [401, 274] width 101 height 24
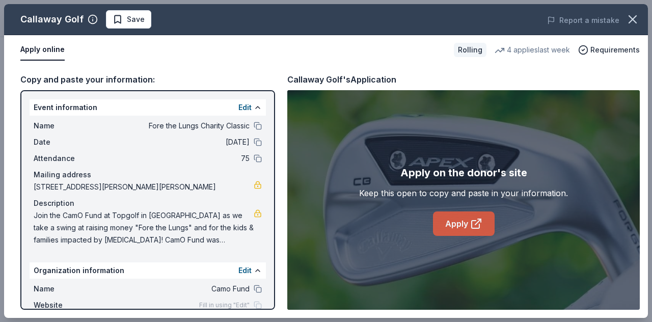
click at [483, 223] on link "Apply" at bounding box center [464, 223] width 62 height 24
click at [637, 17] on icon "button" at bounding box center [632, 19] width 14 height 14
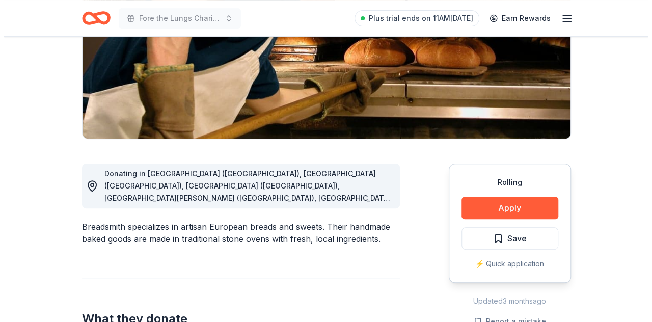
scroll to position [171, 0]
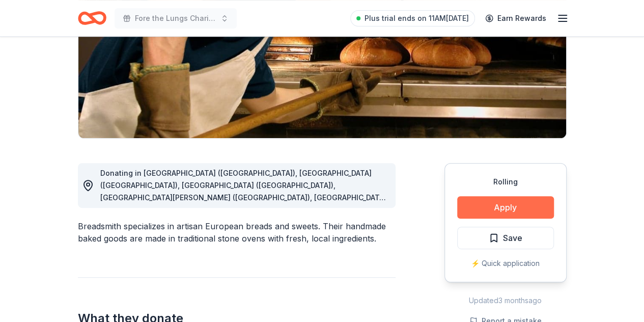
click at [471, 202] on button "Apply" at bounding box center [505, 207] width 97 height 22
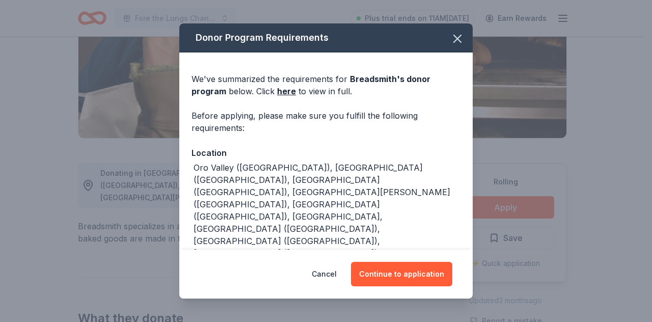
scroll to position [69, 0]
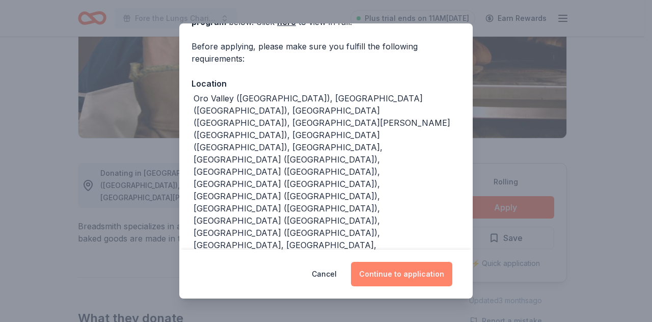
click at [396, 278] on button "Continue to application" at bounding box center [401, 274] width 101 height 24
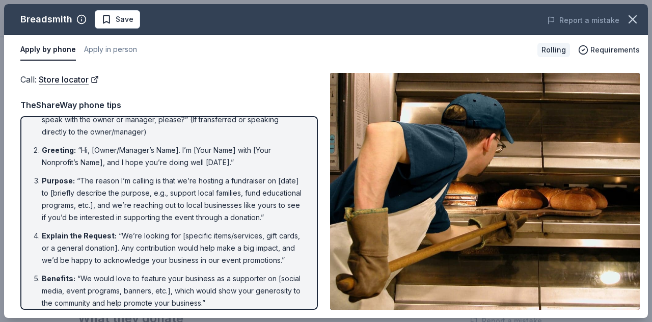
scroll to position [0, 0]
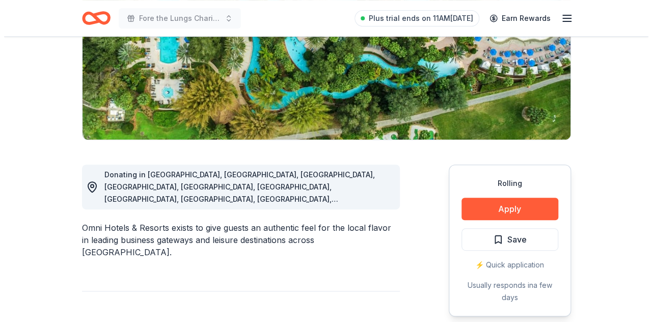
scroll to position [170, 0]
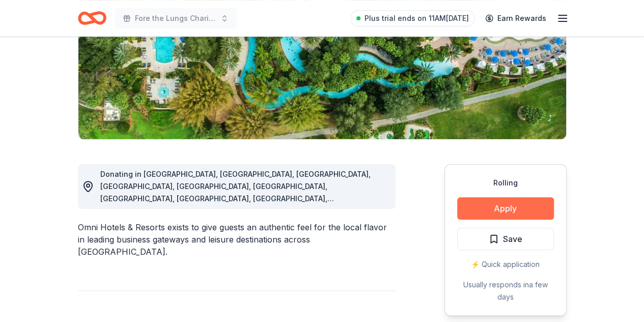
click at [514, 211] on button "Apply" at bounding box center [505, 208] width 97 height 22
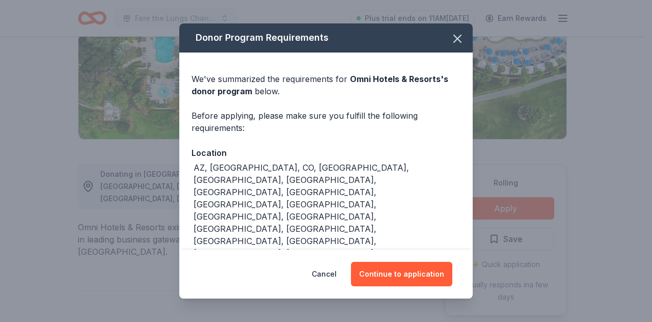
scroll to position [45, 0]
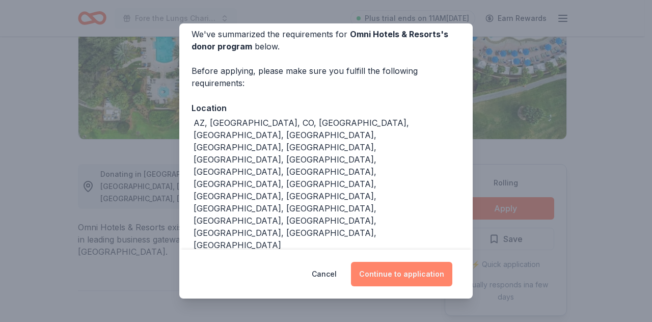
click at [402, 268] on button "Continue to application" at bounding box center [401, 274] width 101 height 24
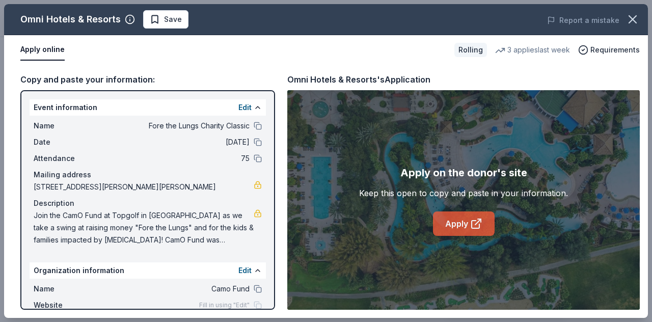
click at [449, 222] on link "Apply" at bounding box center [464, 223] width 62 height 24
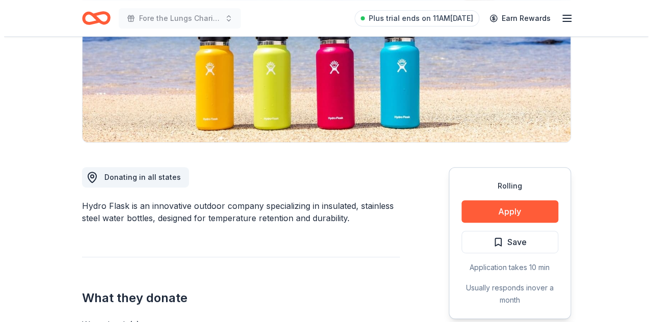
scroll to position [168, 0]
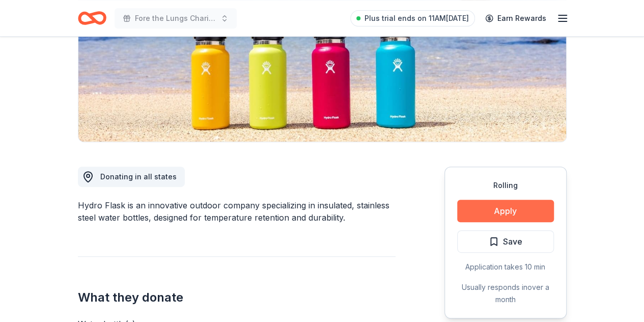
click at [503, 213] on button "Apply" at bounding box center [505, 211] width 97 height 22
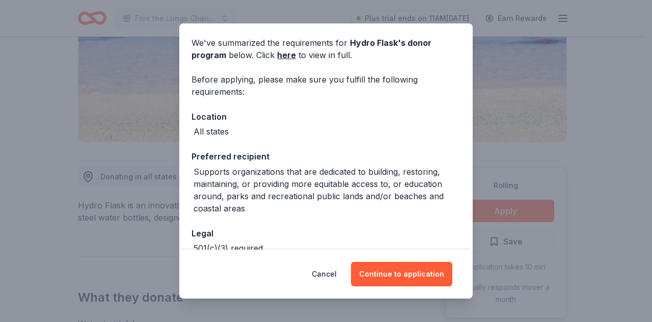
scroll to position [39, 0]
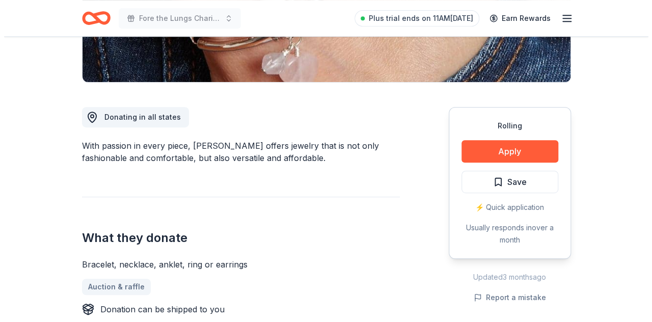
scroll to position [228, 0]
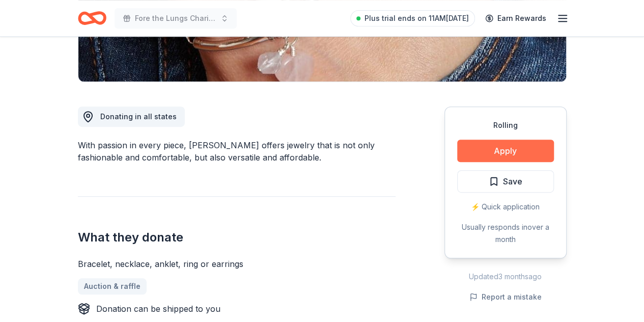
click at [523, 151] on button "Apply" at bounding box center [505, 151] width 97 height 22
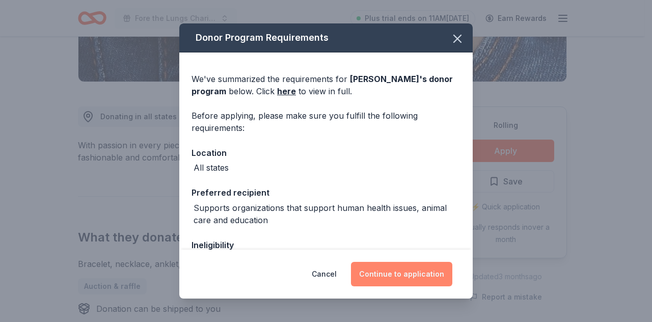
click at [402, 266] on button "Continue to application" at bounding box center [401, 274] width 101 height 24
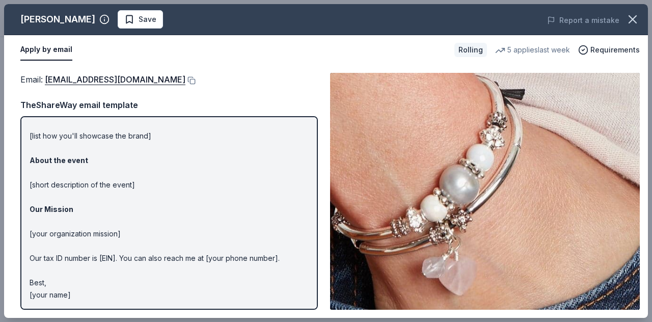
scroll to position [0, 0]
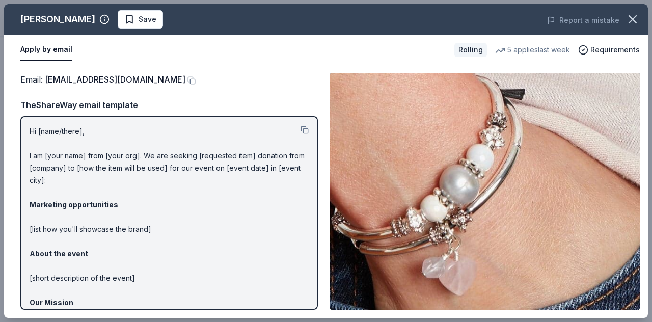
drag, startPoint x: 26, startPoint y: 128, endPoint x: 79, endPoint y: 194, distance: 84.5
click at [79, 194] on div "Hi [name/there], I am [your name] from [your org]. We are seeking [requested it…" at bounding box center [168, 213] width 297 height 194
click at [300, 130] on button at bounding box center [304, 130] width 8 height 8
click at [185, 83] on button at bounding box center [190, 80] width 10 height 8
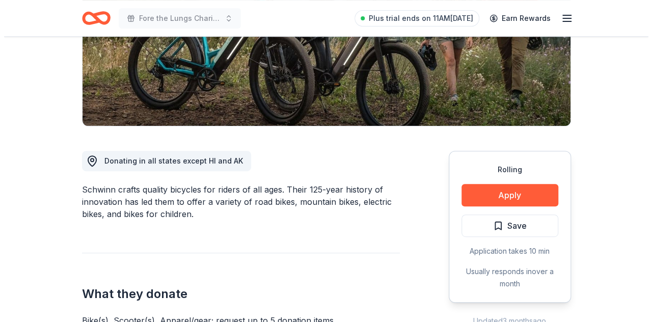
scroll to position [262, 0]
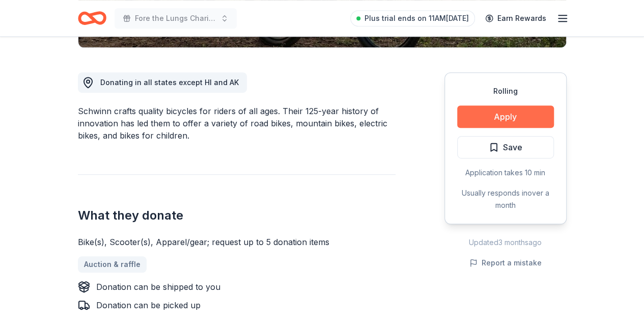
click at [484, 113] on button "Apply" at bounding box center [505, 116] width 97 height 22
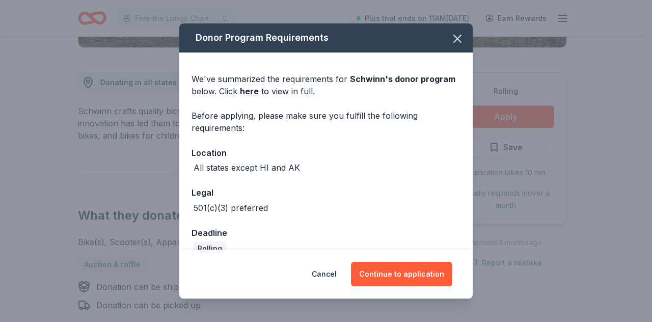
scroll to position [18, 0]
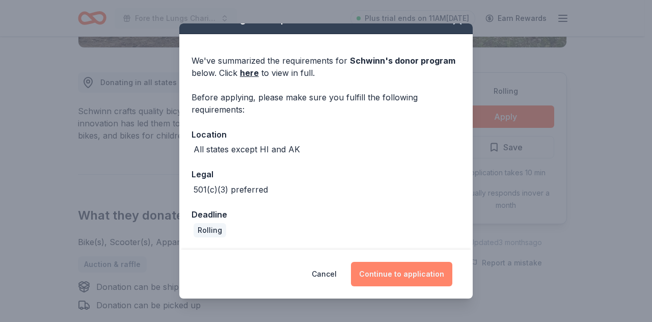
click at [376, 281] on button "Continue to application" at bounding box center [401, 274] width 101 height 24
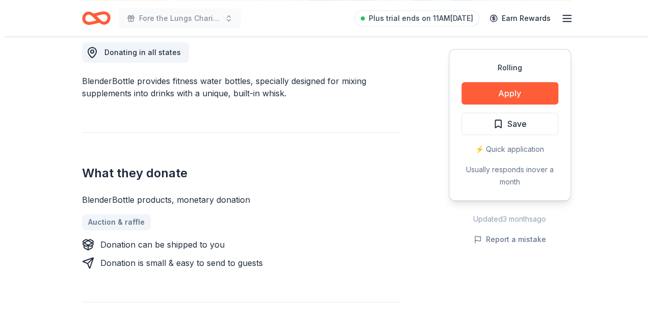
scroll to position [292, 0]
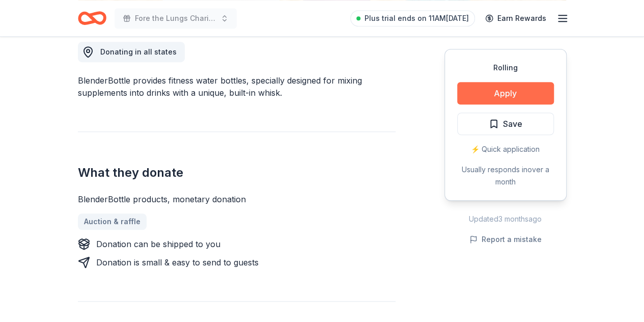
click at [492, 96] on button "Apply" at bounding box center [505, 93] width 97 height 22
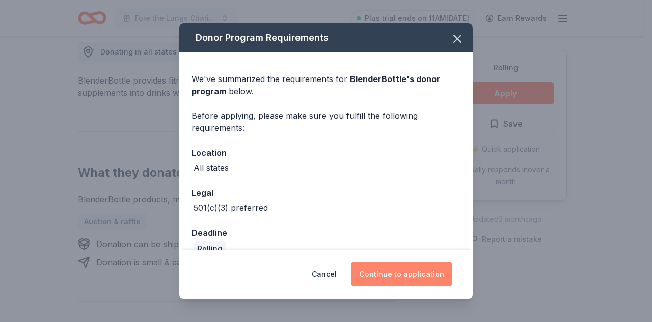
click at [382, 277] on button "Continue to application" at bounding box center [401, 274] width 101 height 24
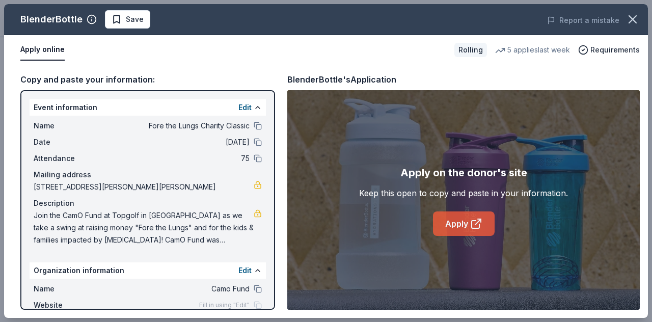
click at [474, 218] on icon at bounding box center [476, 223] width 12 height 12
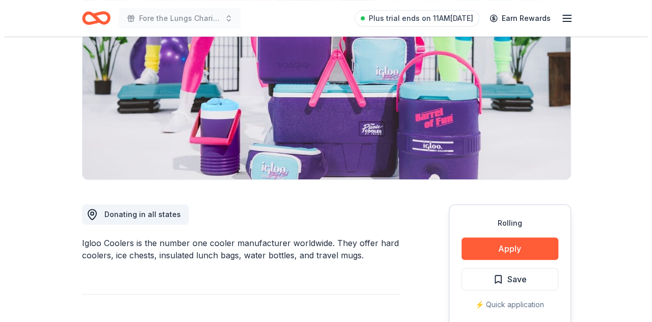
scroll to position [190, 0]
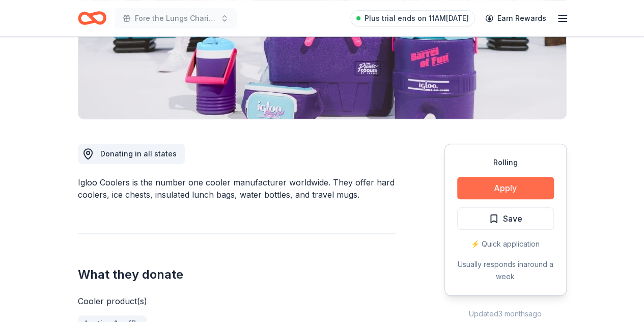
click at [491, 193] on button "Apply" at bounding box center [505, 188] width 97 height 22
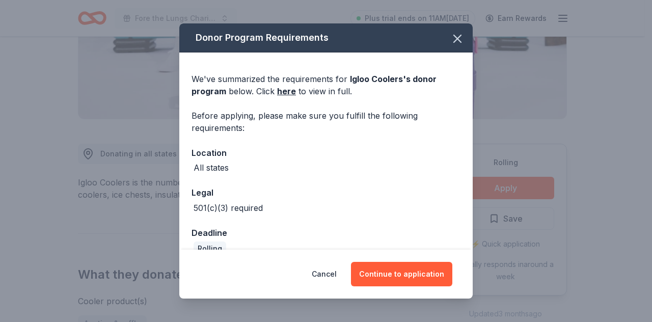
scroll to position [18, 0]
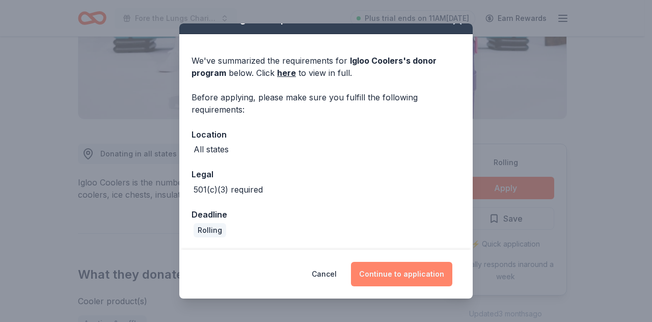
click at [389, 268] on button "Continue to application" at bounding box center [401, 274] width 101 height 24
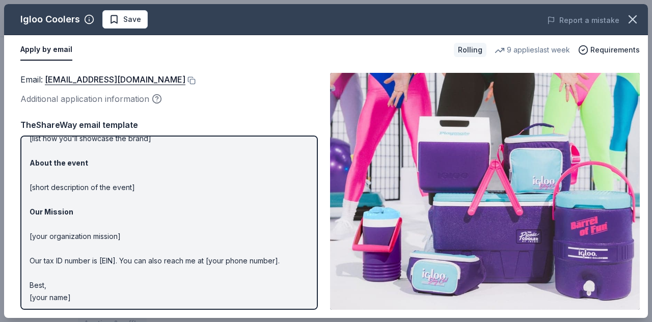
scroll to position [0, 0]
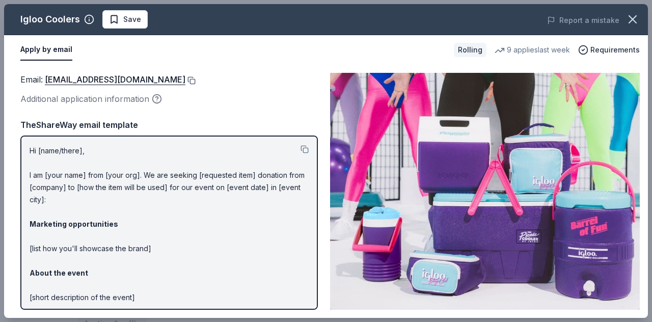
click at [185, 81] on button at bounding box center [190, 80] width 10 height 8
click at [185, 79] on button at bounding box center [190, 80] width 10 height 8
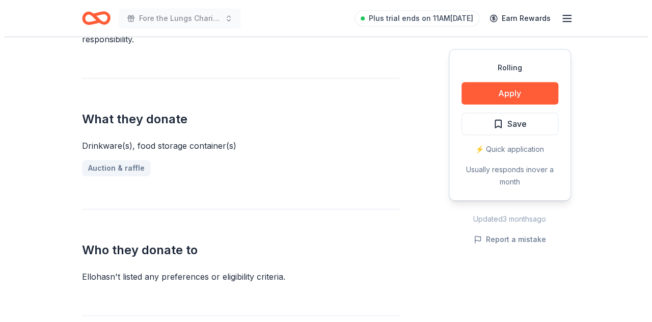
scroll to position [370, 0]
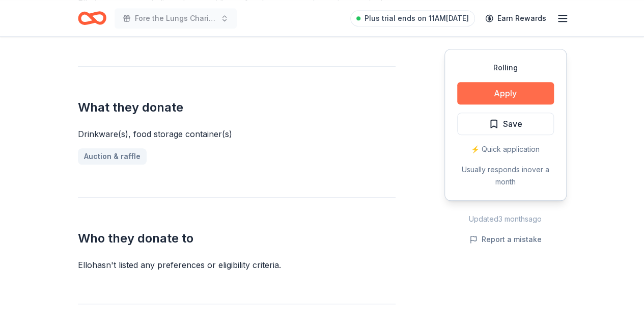
click at [504, 90] on button "Apply" at bounding box center [505, 93] width 97 height 22
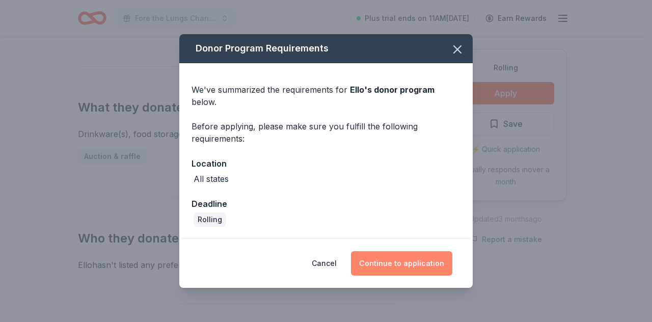
click at [394, 257] on button "Continue to application" at bounding box center [401, 263] width 101 height 24
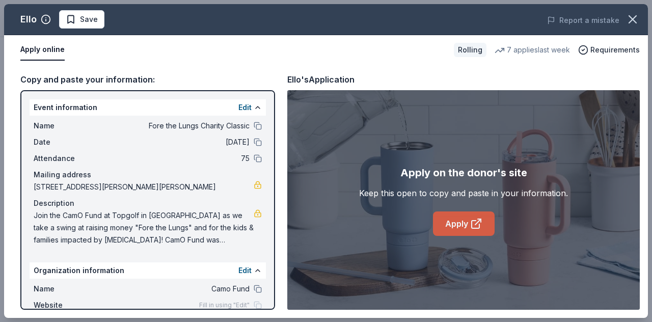
click at [439, 224] on link "Apply" at bounding box center [464, 223] width 62 height 24
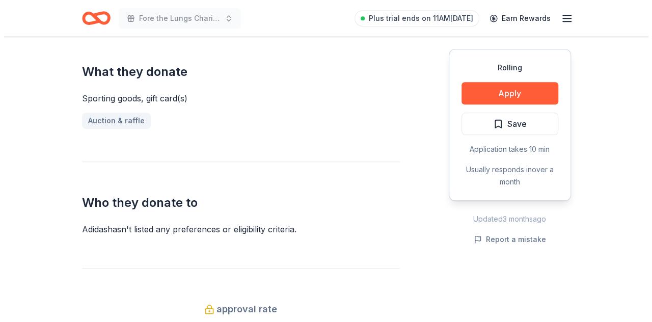
scroll to position [406, 0]
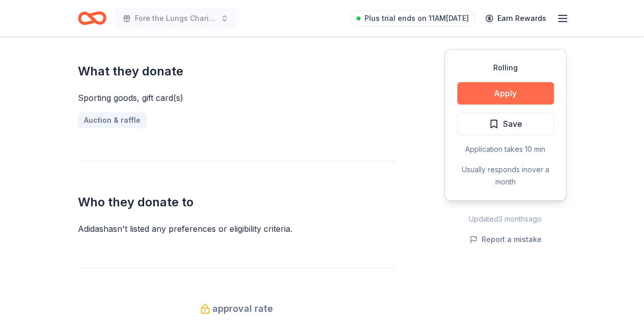
click at [495, 98] on button "Apply" at bounding box center [505, 93] width 97 height 22
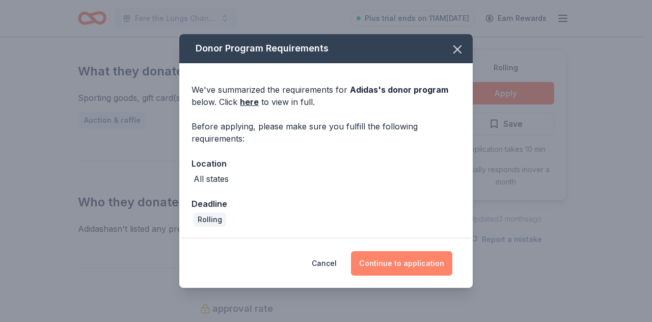
click at [400, 267] on button "Continue to application" at bounding box center [401, 263] width 101 height 24
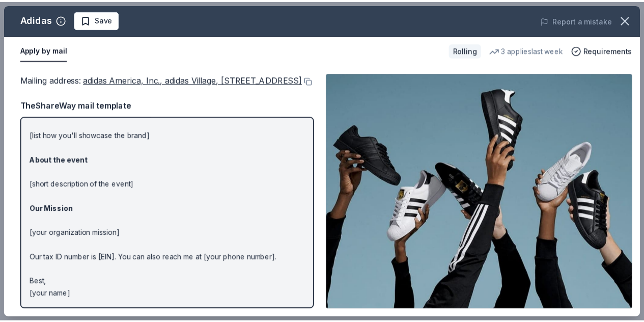
scroll to position [0, 0]
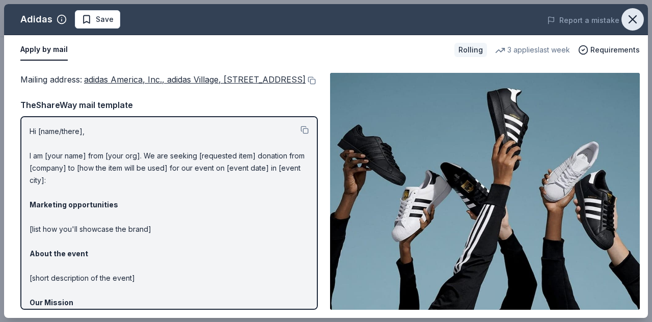
click at [637, 18] on icon "button" at bounding box center [632, 19] width 14 height 14
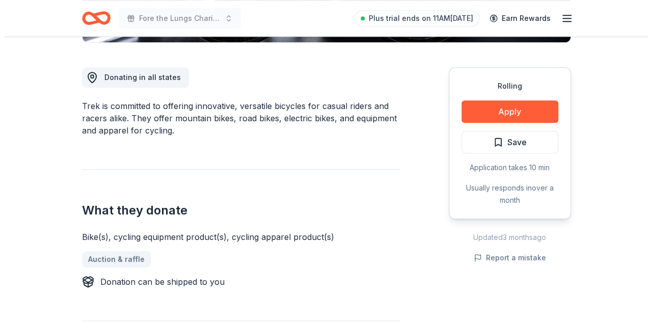
scroll to position [268, 0]
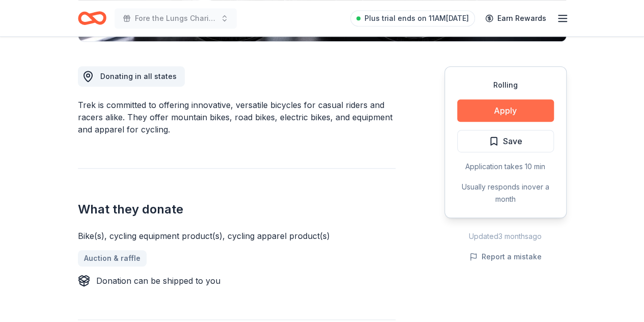
click at [515, 108] on button "Apply" at bounding box center [505, 110] width 97 height 22
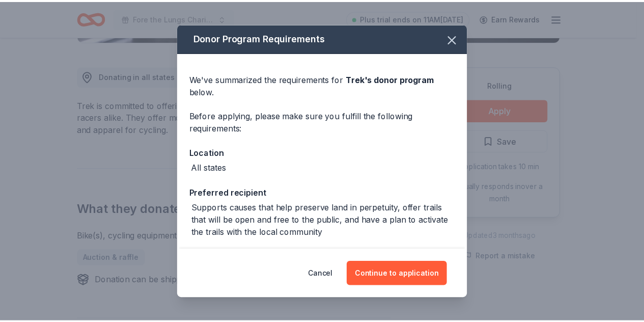
scroll to position [43, 0]
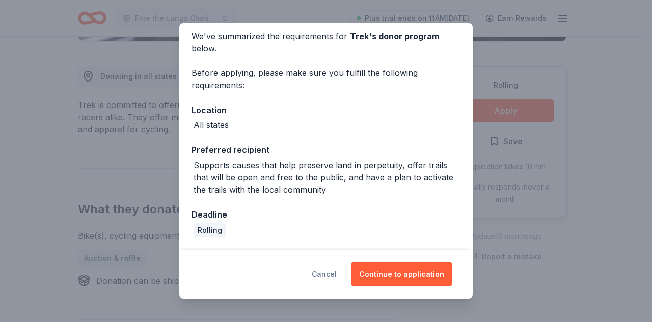
click at [320, 272] on button "Cancel" at bounding box center [324, 274] width 25 height 24
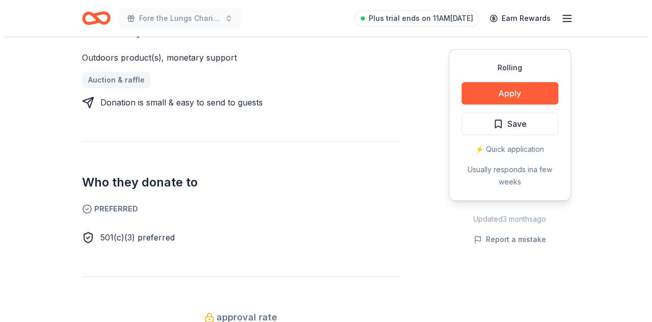
scroll to position [447, 0]
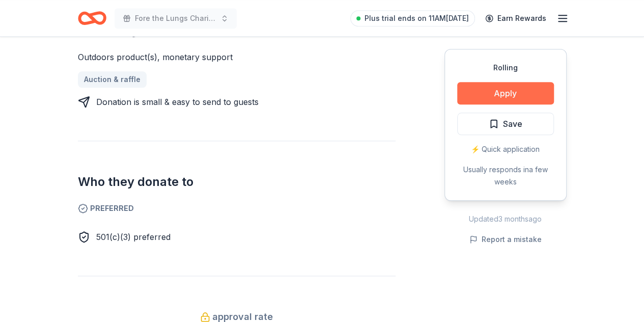
click at [494, 95] on button "Apply" at bounding box center [505, 93] width 97 height 22
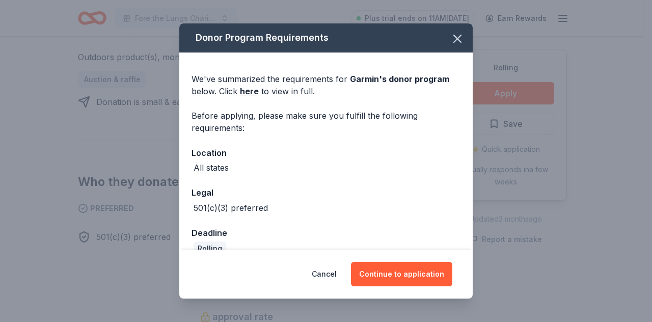
scroll to position [18, 0]
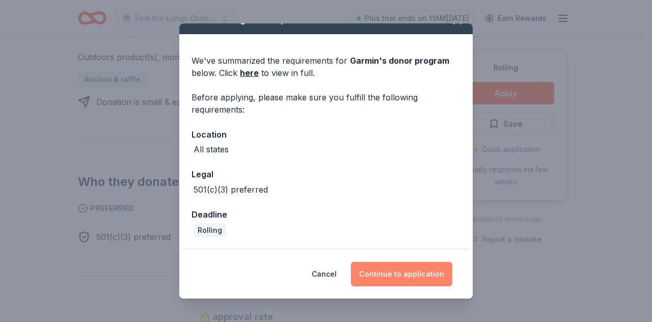
click at [399, 276] on button "Continue to application" at bounding box center [401, 274] width 101 height 24
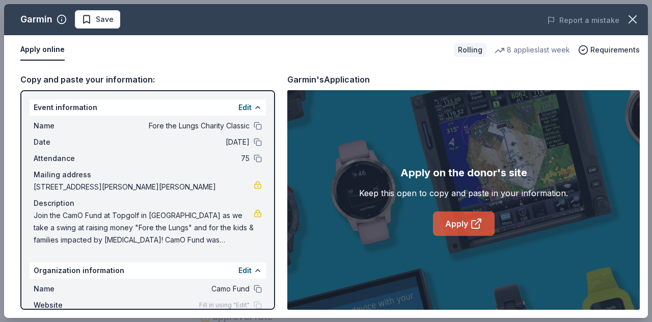
click at [468, 226] on link "Apply" at bounding box center [464, 223] width 62 height 24
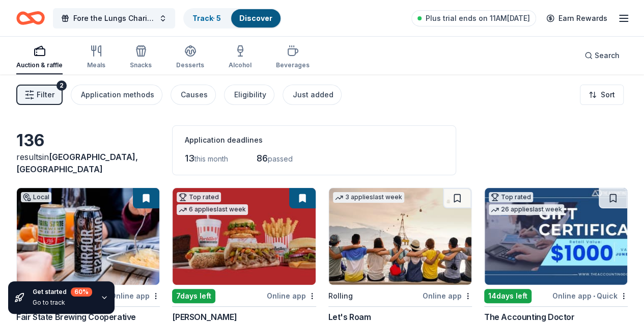
click at [613, 24] on div "Plus trial ends on 11AM[DATE] Earn Rewards" at bounding box center [521, 18] width 218 height 24
click at [620, 18] on line "button" at bounding box center [624, 18] width 8 height 0
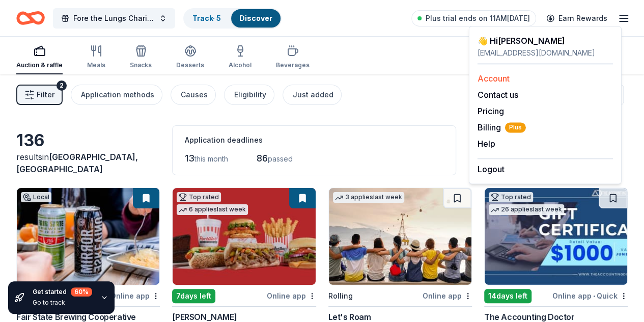
click at [494, 73] on link "Account" at bounding box center [494, 78] width 32 height 10
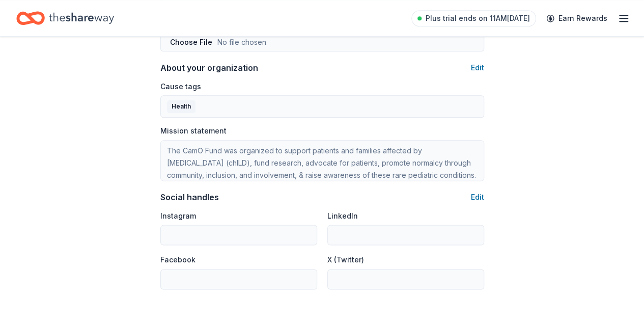
scroll to position [696, 0]
